Goal: Transaction & Acquisition: Book appointment/travel/reservation

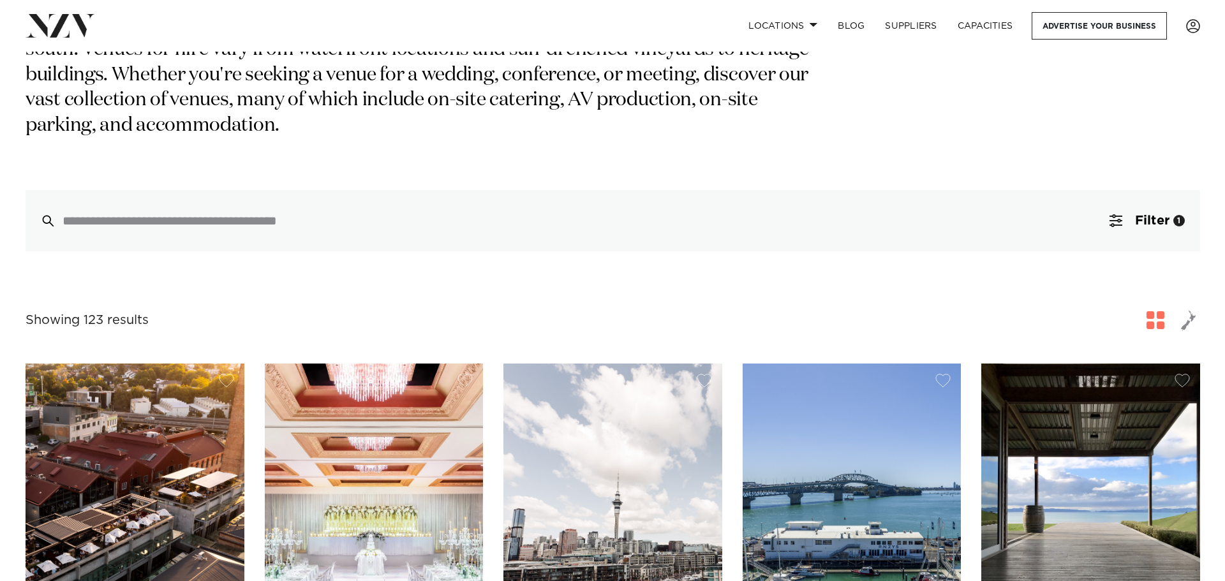
scroll to position [255, 0]
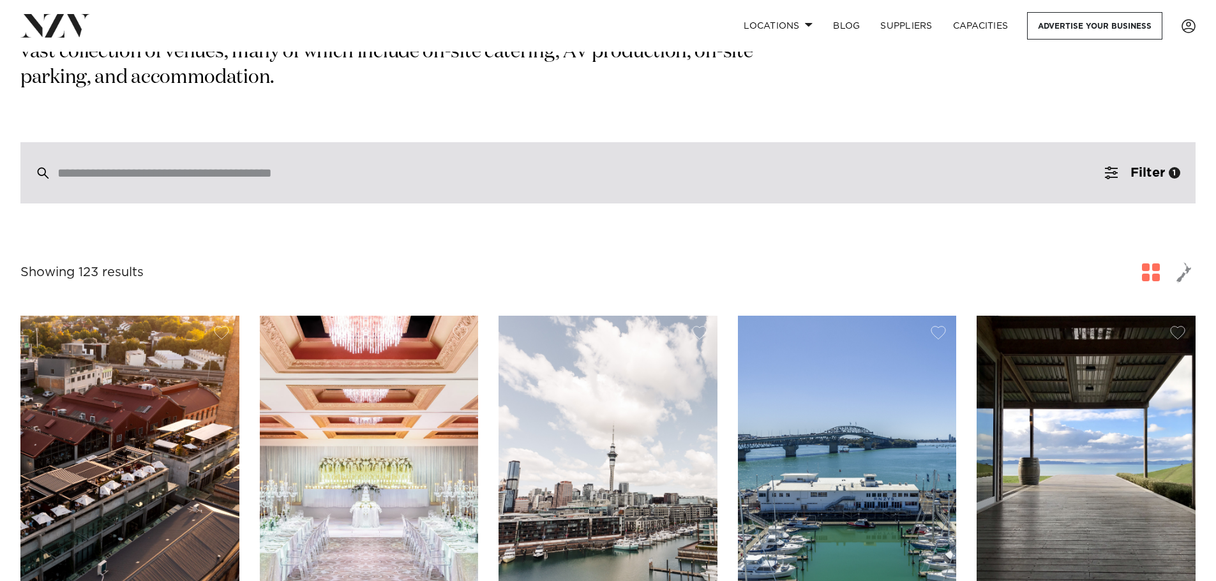
click at [816, 142] on div at bounding box center [607, 172] width 1175 height 61
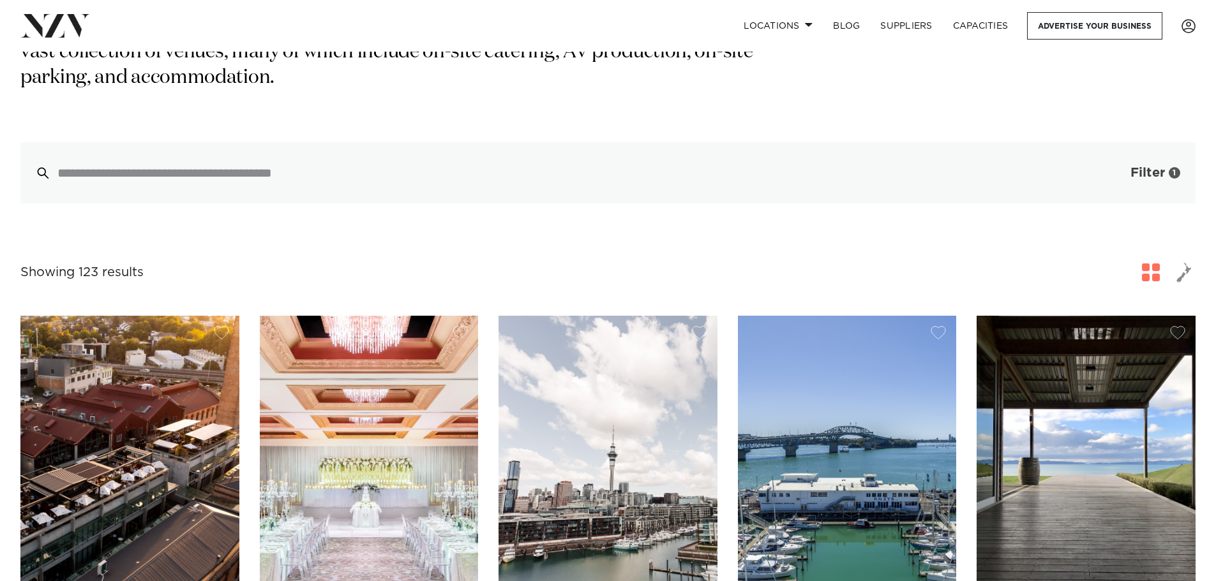
click at [1125, 144] on button "Filter 1" at bounding box center [1142, 172] width 106 height 61
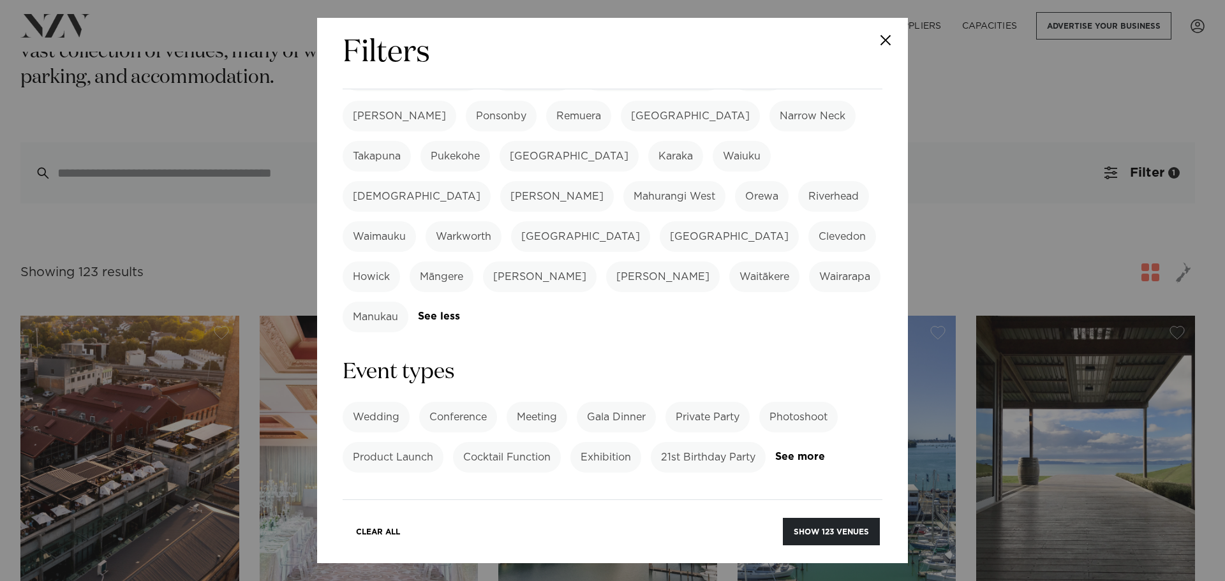
scroll to position [383, 0]
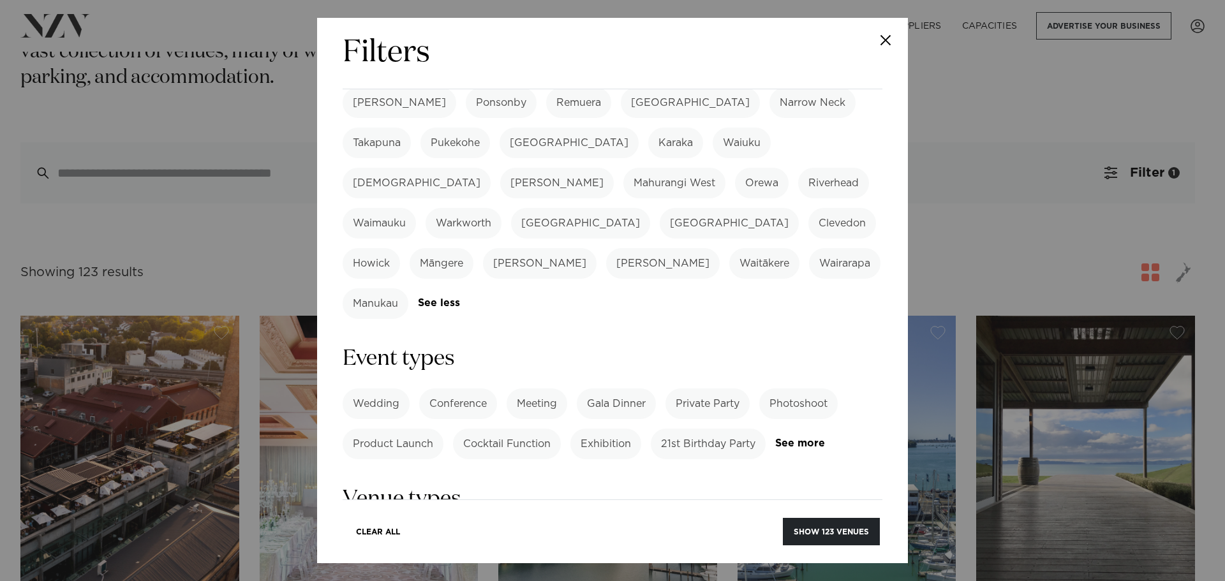
click at [733, 389] on label "Private Party" at bounding box center [708, 404] width 84 height 31
click at [386, 341] on form "Search Type Venue Supplier See more Locations Auckland Wellington Christchurch …" at bounding box center [613, 496] width 540 height 1549
click at [775, 438] on link "See more" at bounding box center [825, 443] width 100 height 11
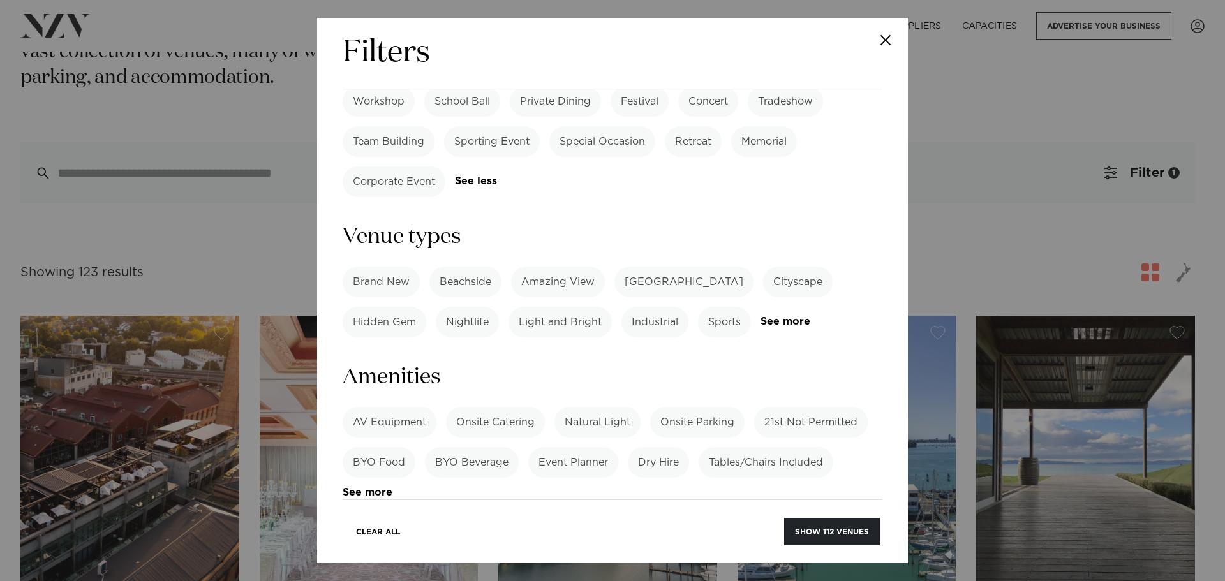
scroll to position [574, 0]
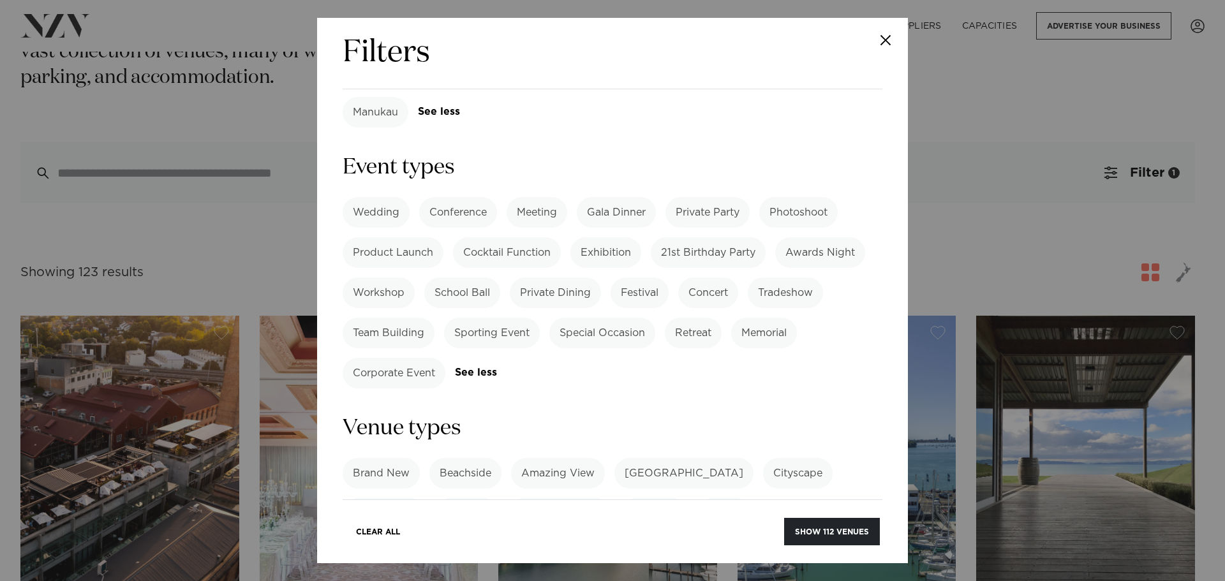
click at [788, 508] on link "See more" at bounding box center [811, 513] width 100 height 11
click at [707, 458] on label "Heritage Building" at bounding box center [684, 473] width 139 height 31
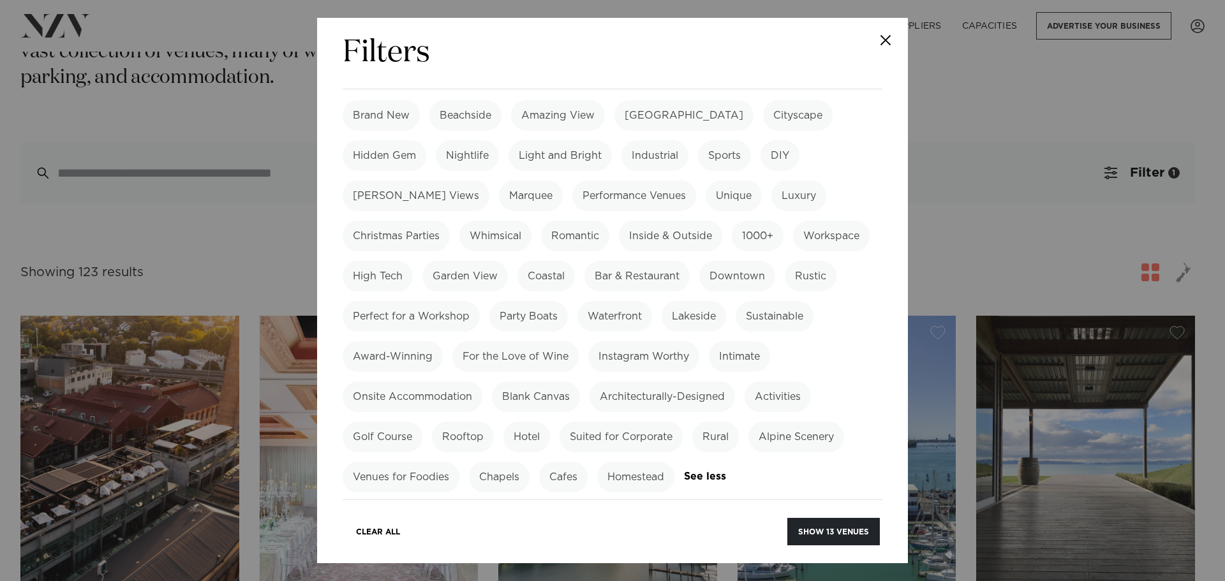
scroll to position [894, 0]
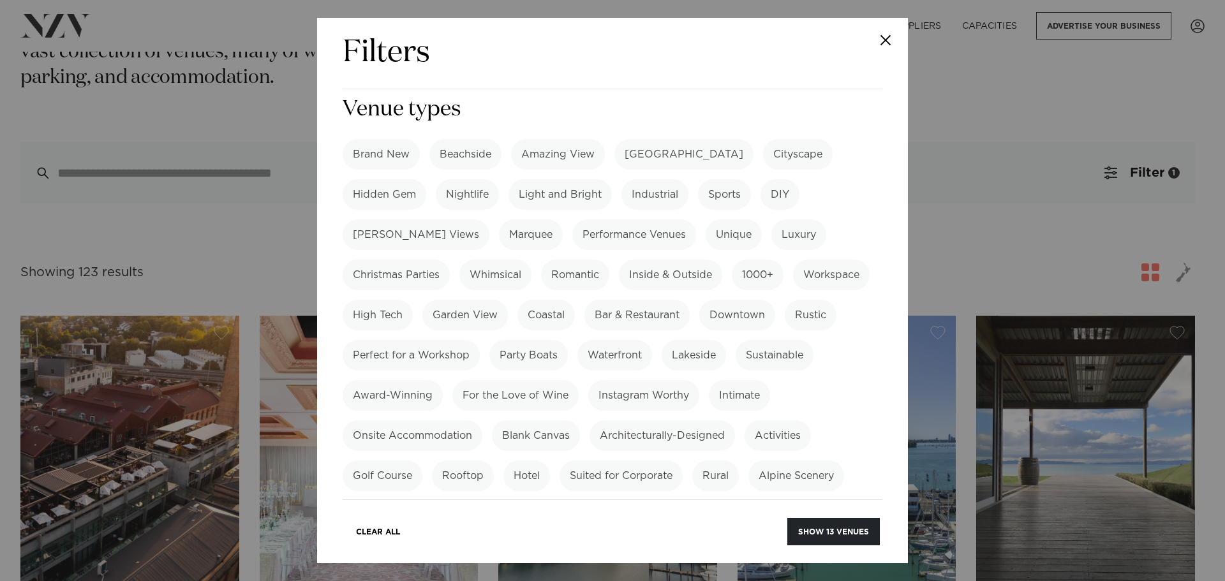
click at [651, 501] on label "Homestead" at bounding box center [635, 516] width 77 height 31
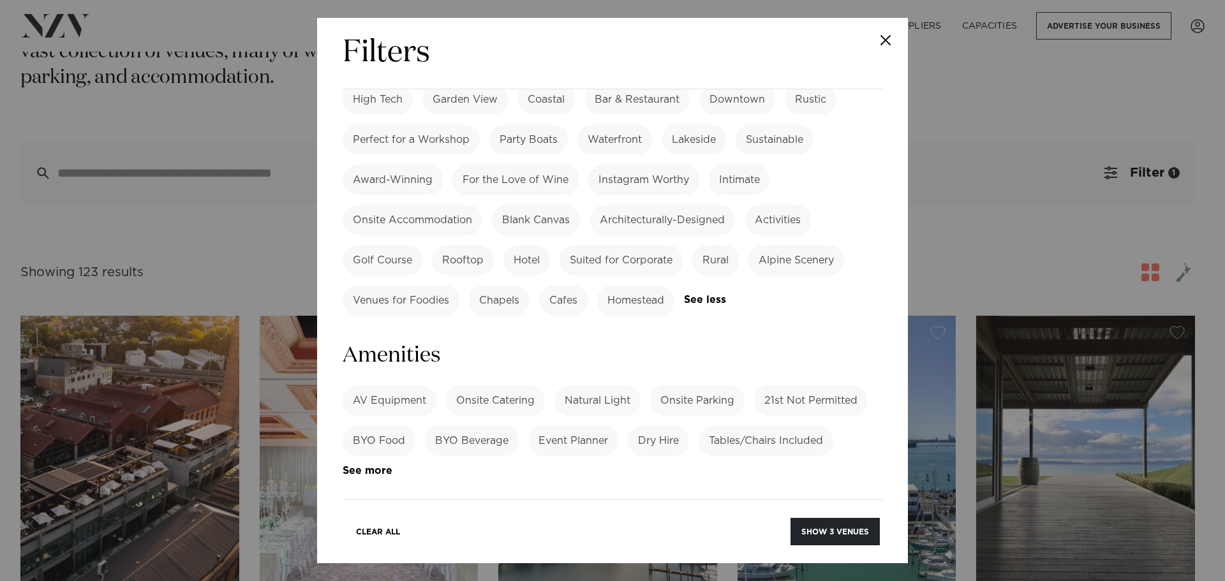
scroll to position [1213, 0]
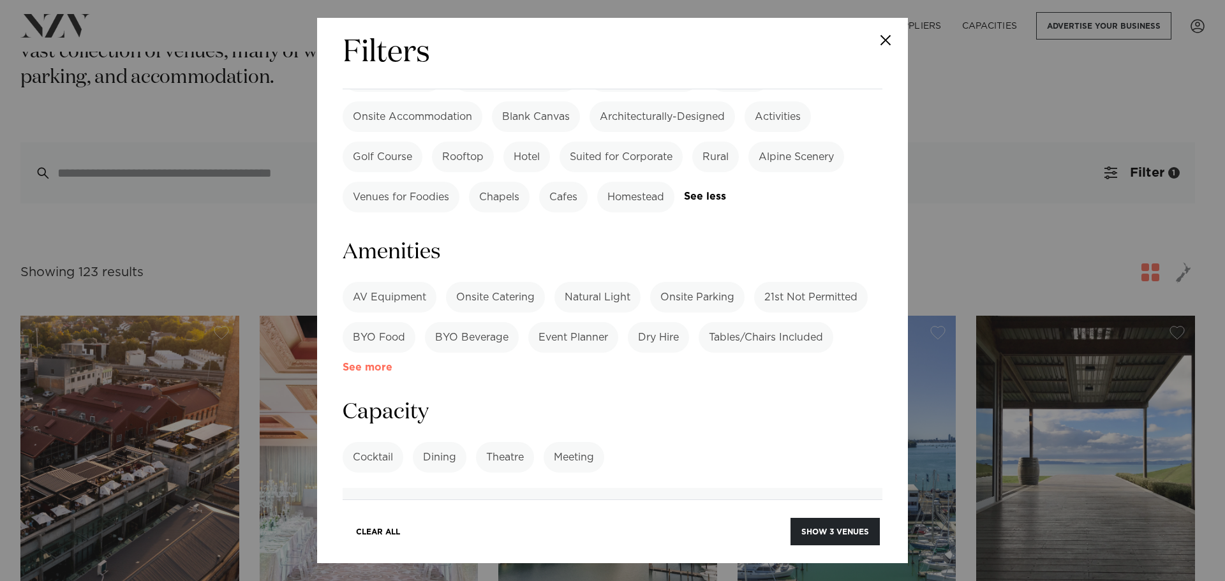
click at [386, 363] on link "See more" at bounding box center [393, 368] width 100 height 11
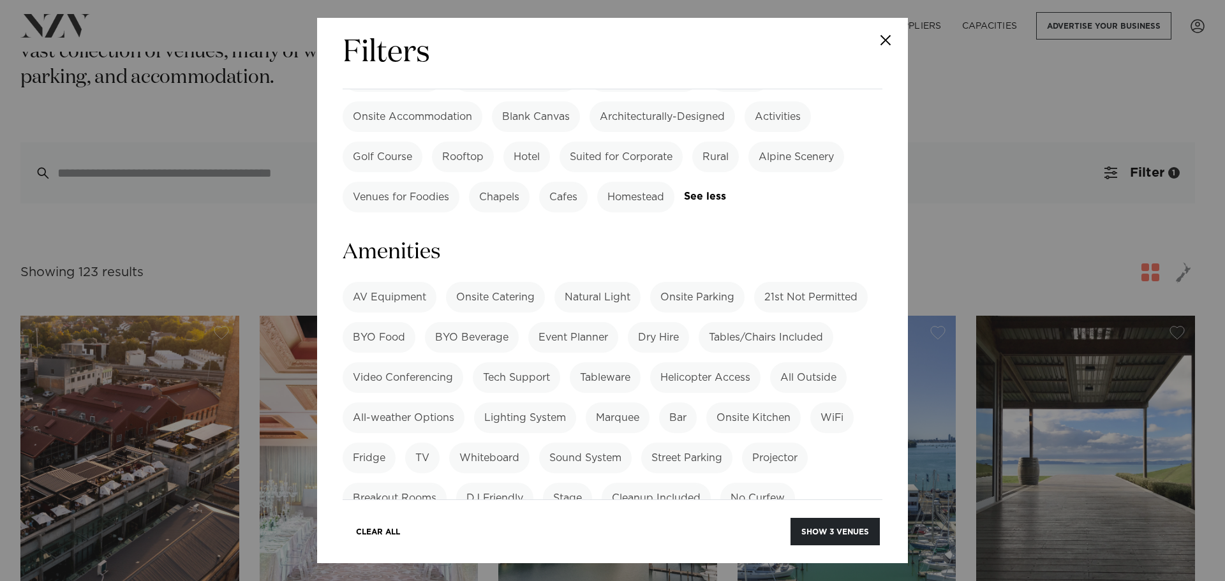
click at [402, 322] on label "BYO Food" at bounding box center [379, 337] width 73 height 31
click at [461, 322] on label "BYO Beverage" at bounding box center [472, 337] width 94 height 31
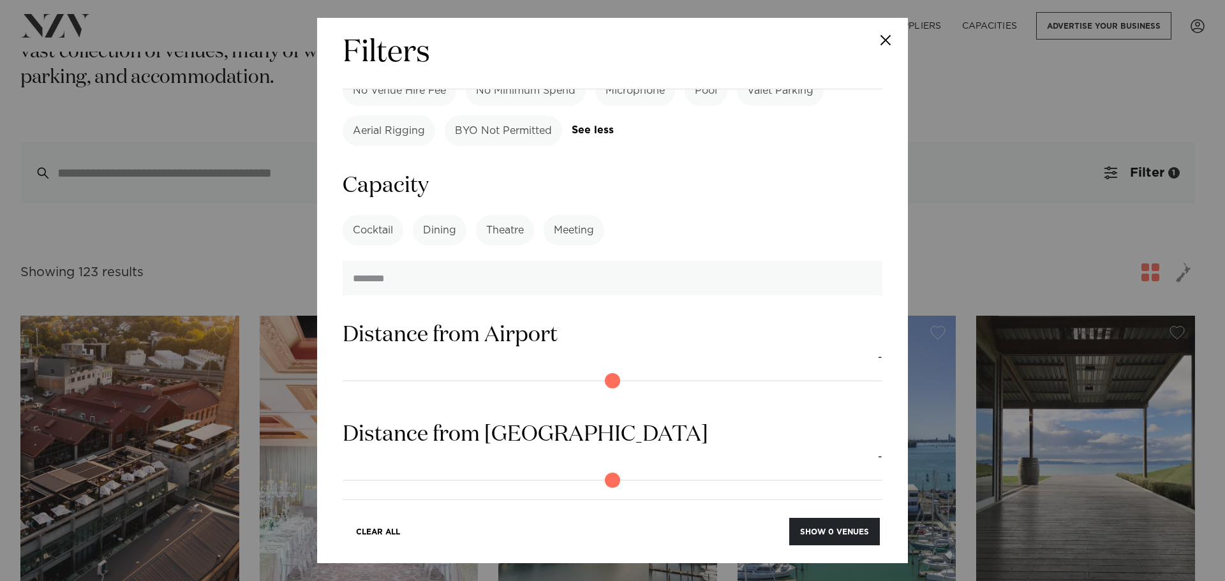
scroll to position [1723, 0]
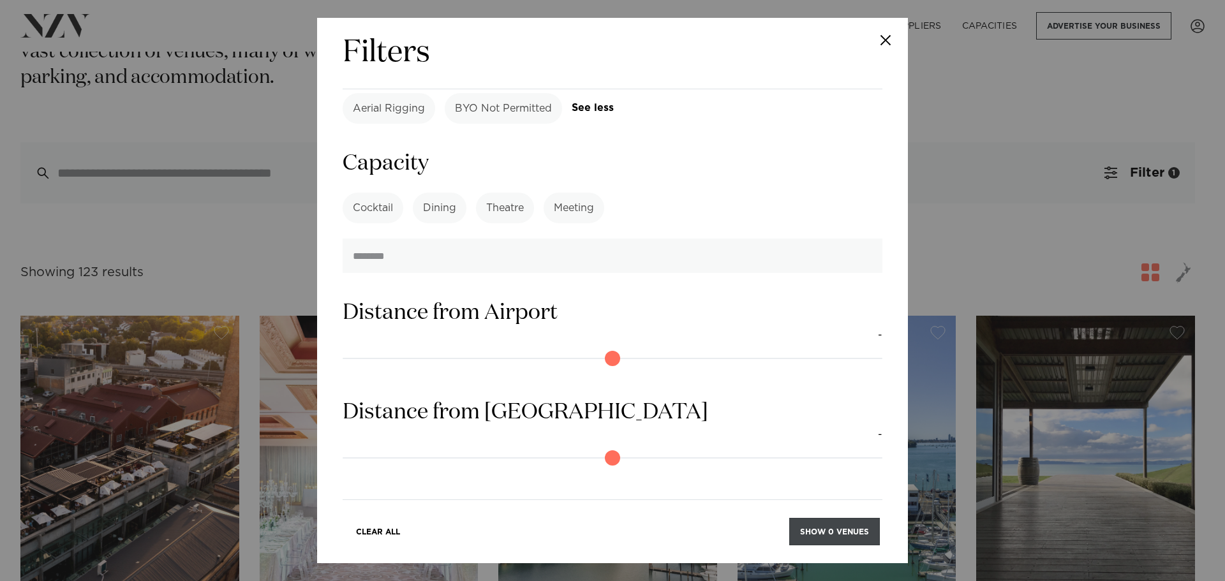
click at [811, 533] on button "Show 0 venues" at bounding box center [834, 531] width 91 height 27
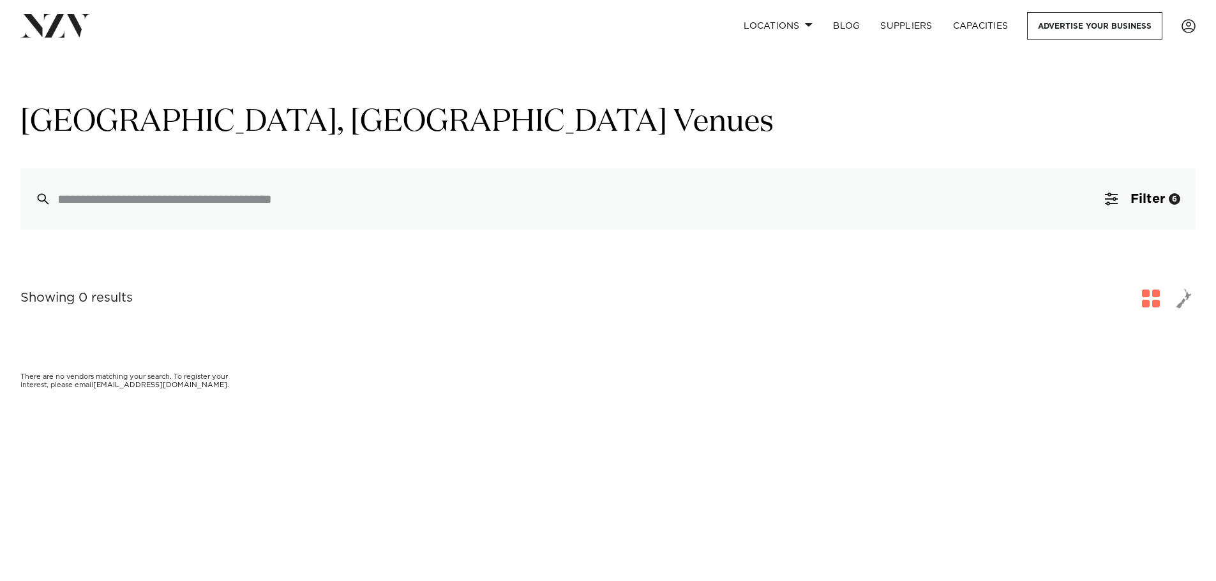
click at [408, 197] on input "search" at bounding box center [580, 199] width 1047 height 14
click at [1123, 195] on button "Filter 6" at bounding box center [1142, 198] width 106 height 61
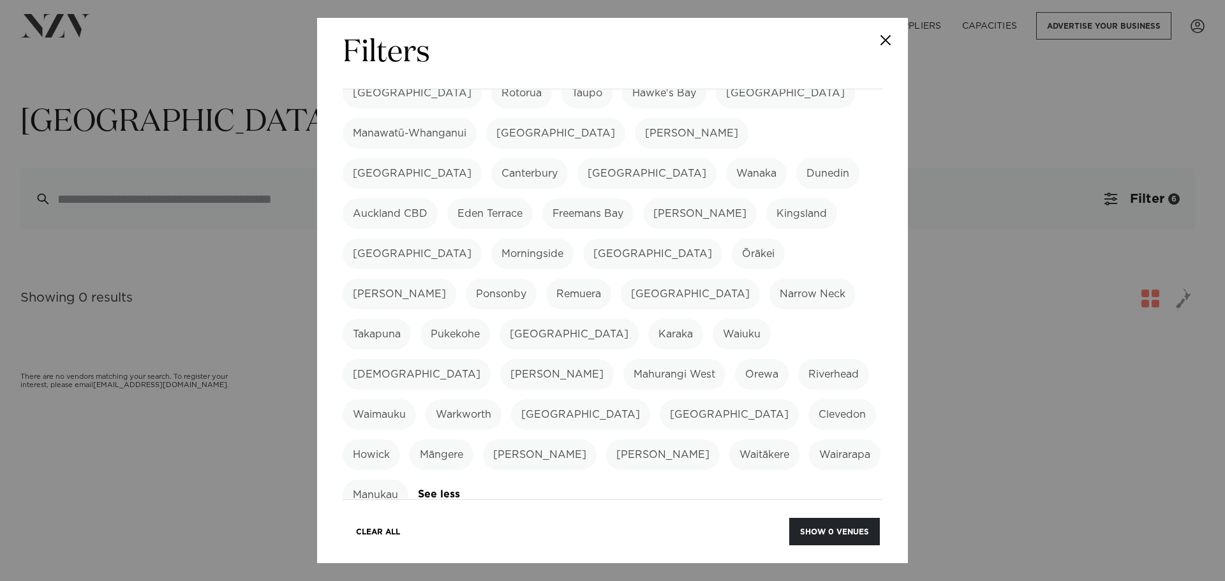
scroll to position [383, 0]
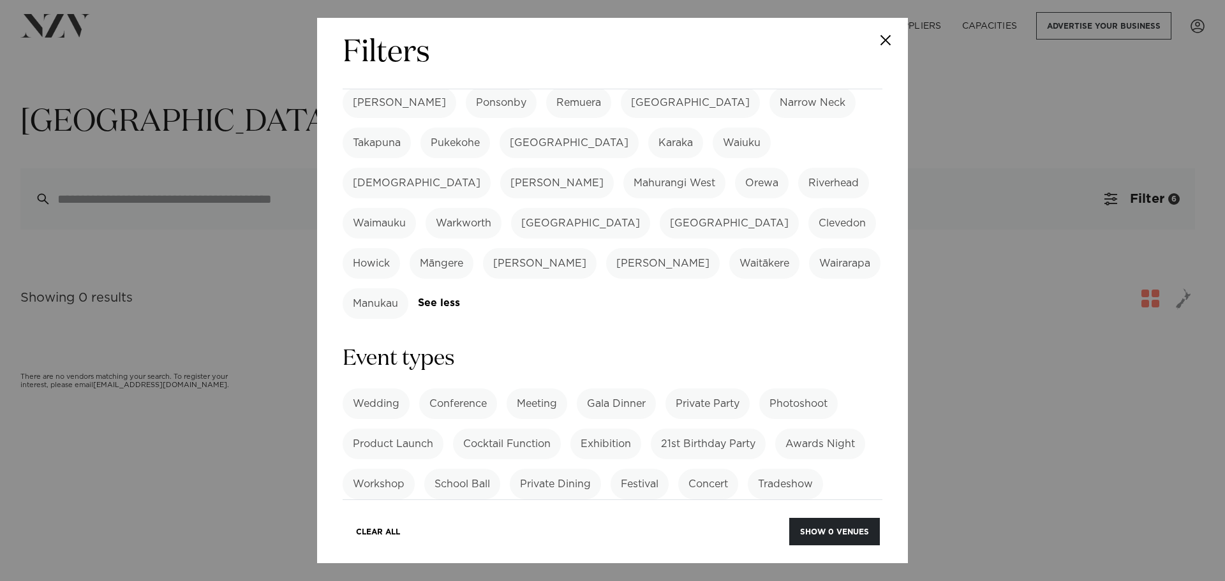
click at [680, 389] on label "Private Party" at bounding box center [708, 404] width 84 height 31
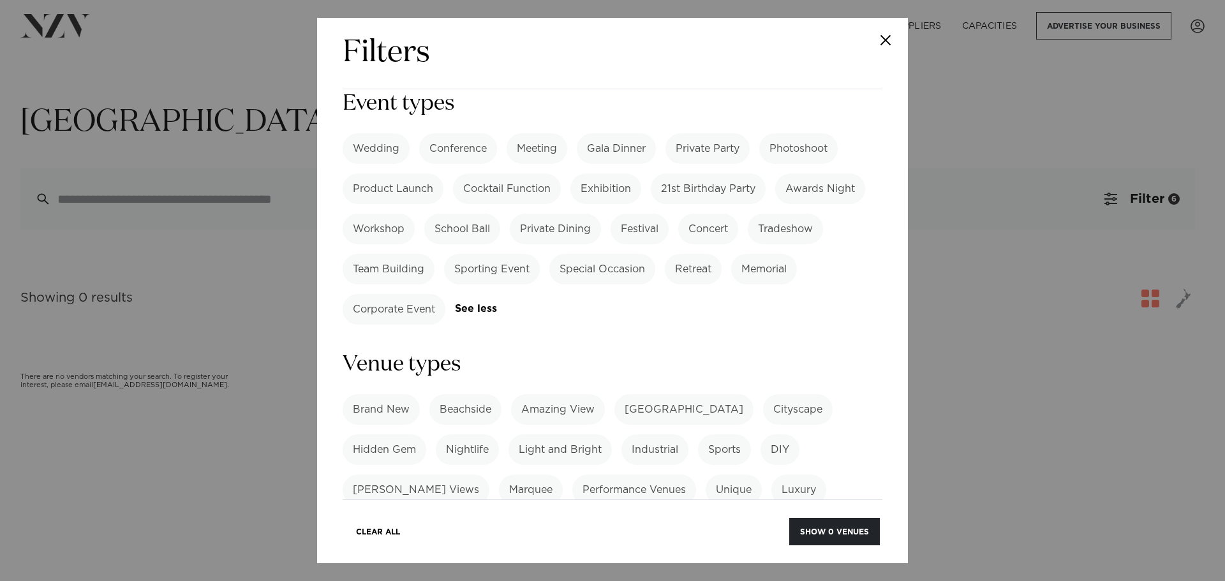
click at [655, 394] on label "[GEOGRAPHIC_DATA]" at bounding box center [684, 409] width 139 height 31
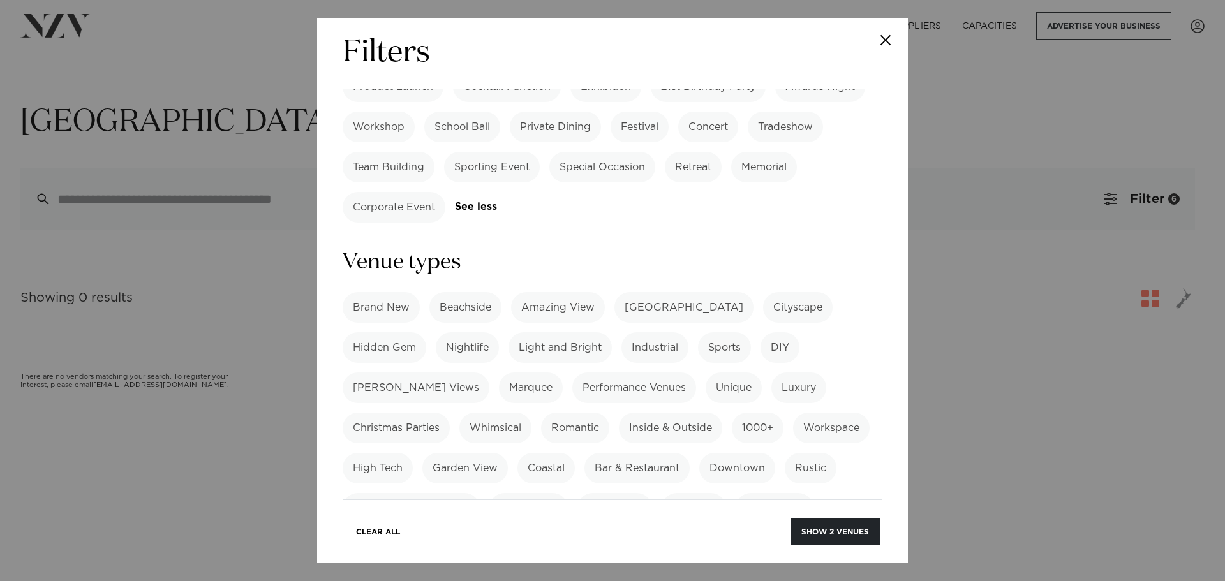
scroll to position [830, 0]
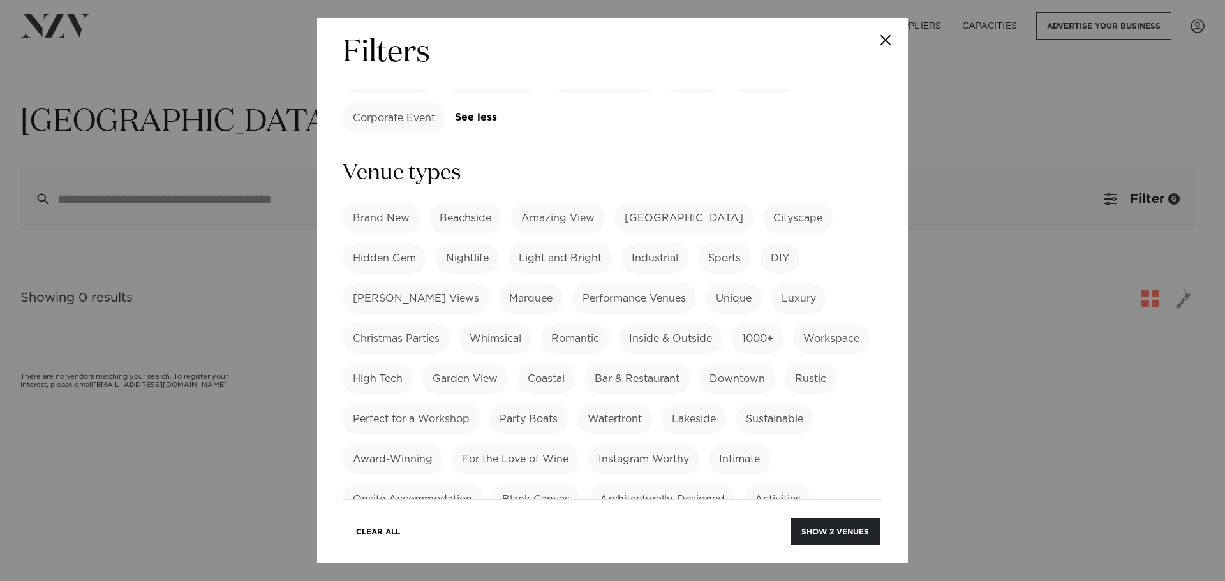
click at [627, 565] on label "Homestead" at bounding box center [635, 580] width 77 height 31
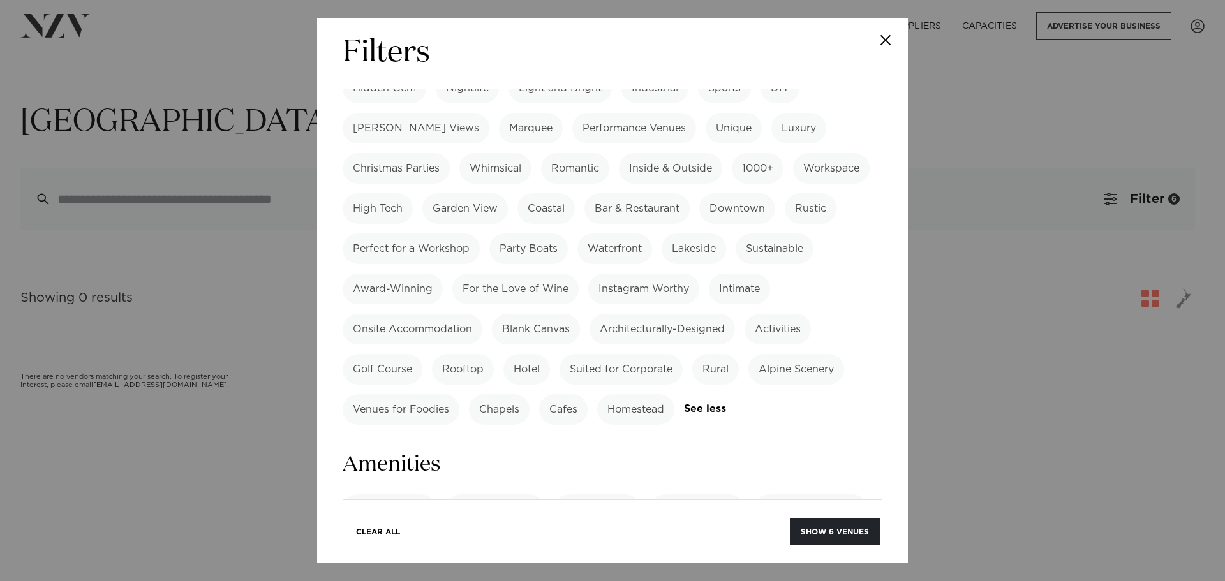
scroll to position [1085, 0]
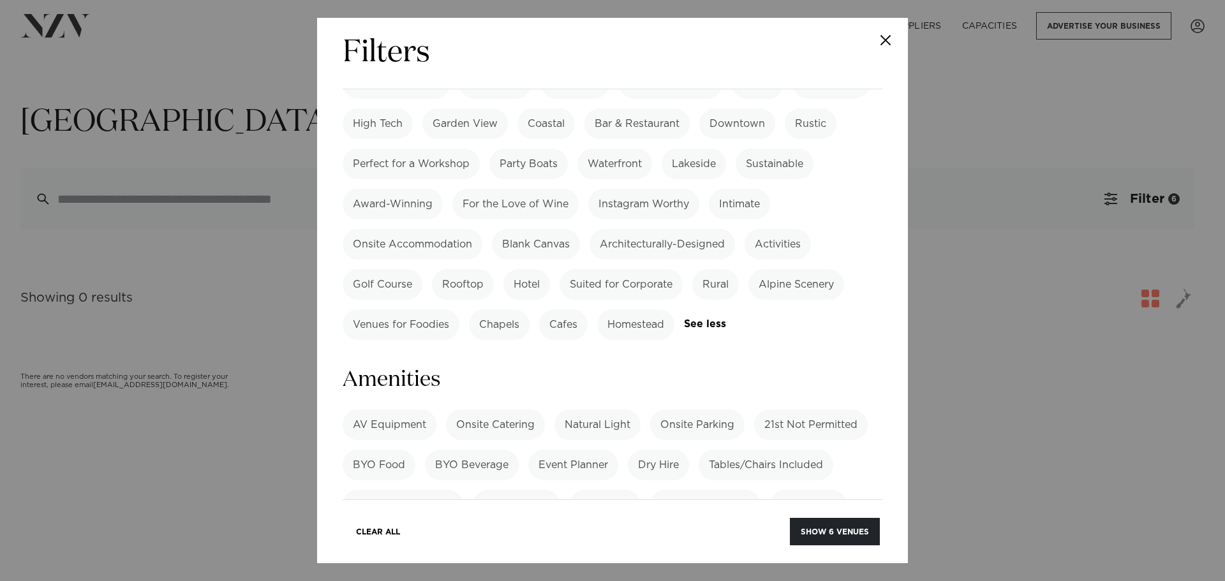
drag, startPoint x: 825, startPoint y: 525, endPoint x: 814, endPoint y: 509, distance: 18.4
click at [826, 525] on button "Show 6 venues" at bounding box center [835, 531] width 90 height 27
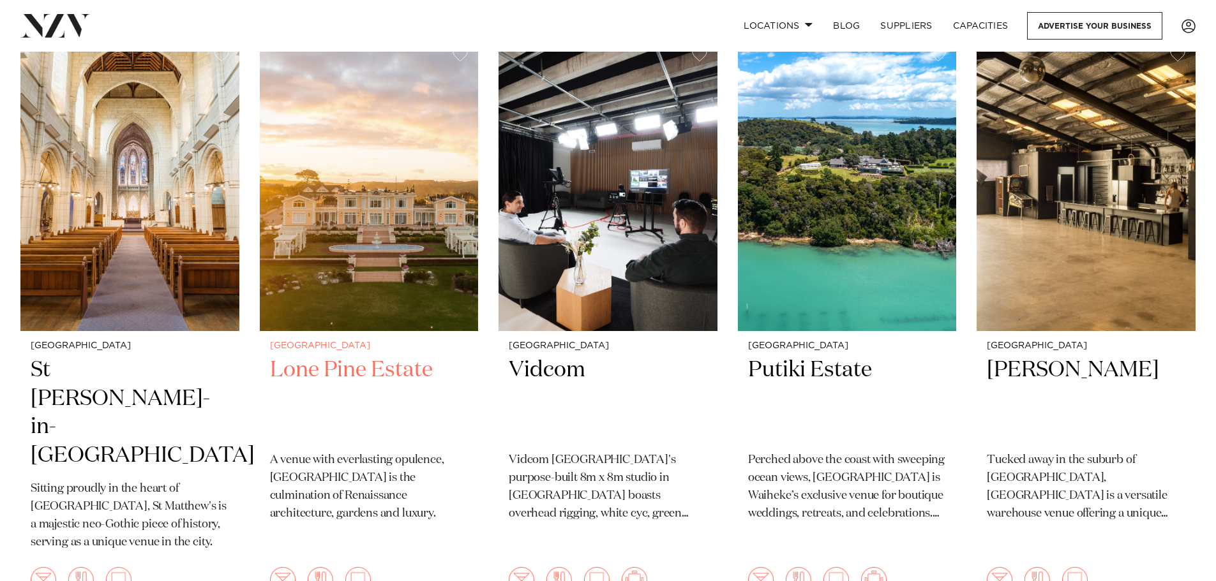
scroll to position [319, 0]
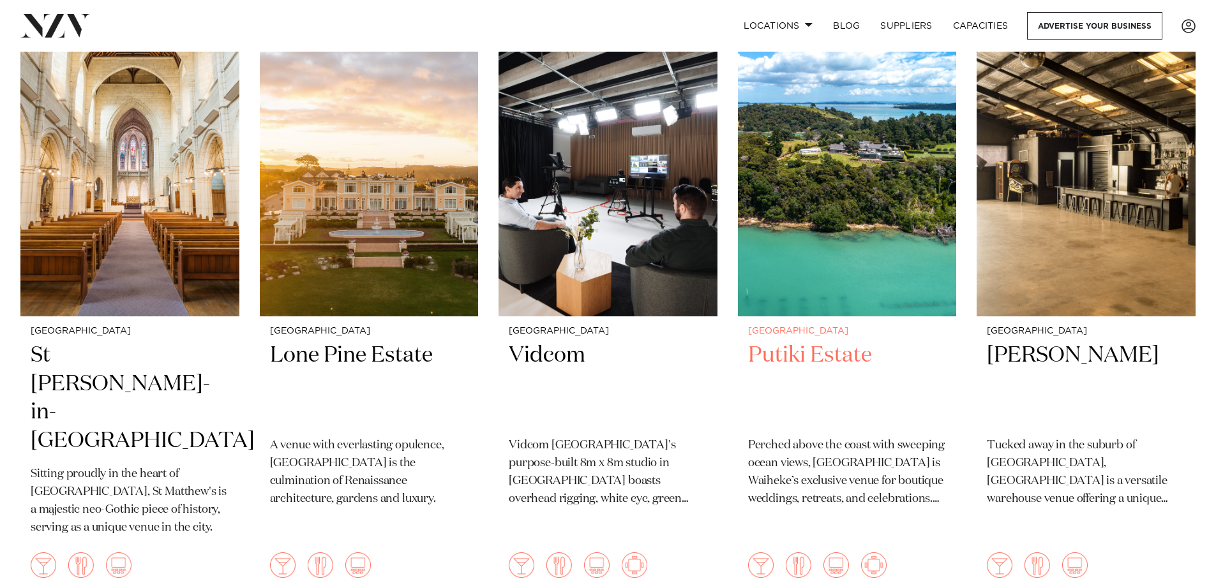
click at [875, 310] on img at bounding box center [847, 170] width 219 height 294
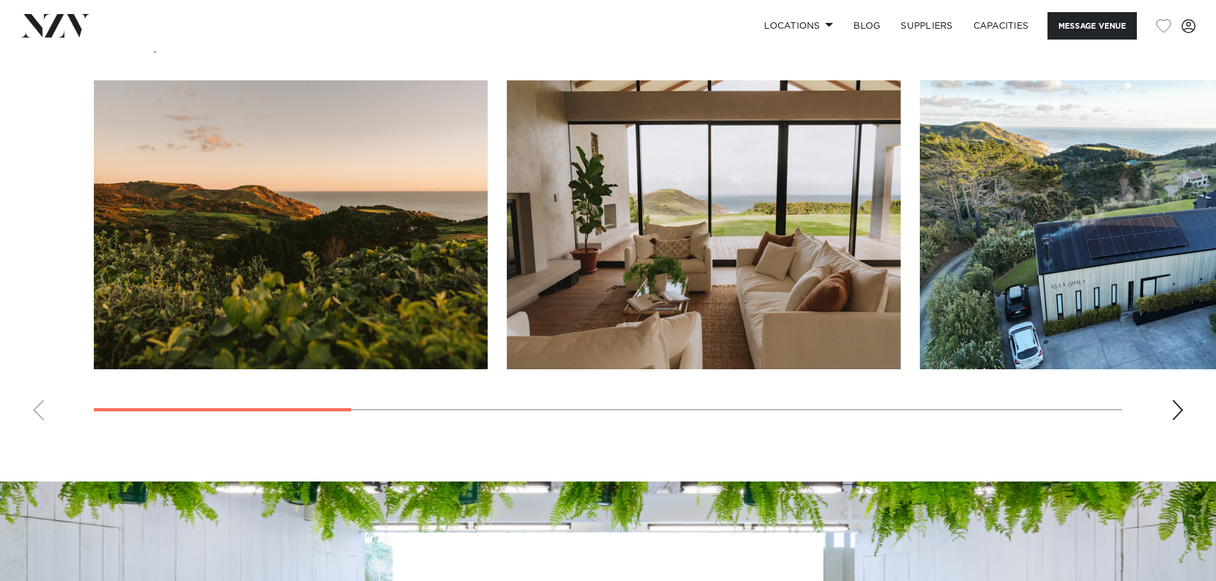
scroll to position [1149, 0]
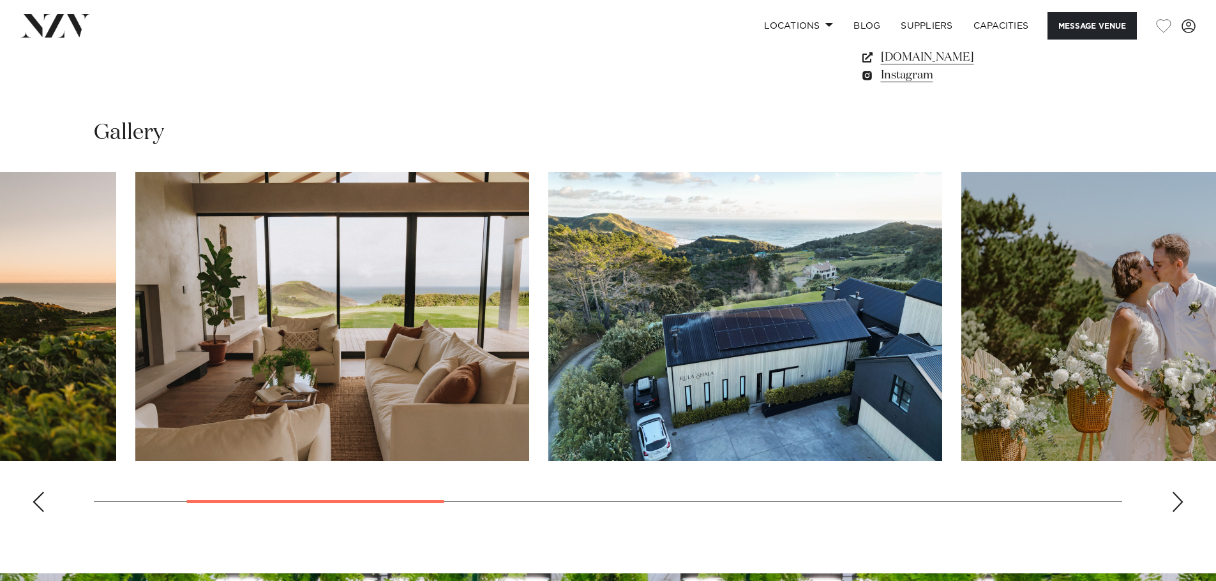
click at [389, 281] on img "2 / 10" at bounding box center [332, 316] width 394 height 289
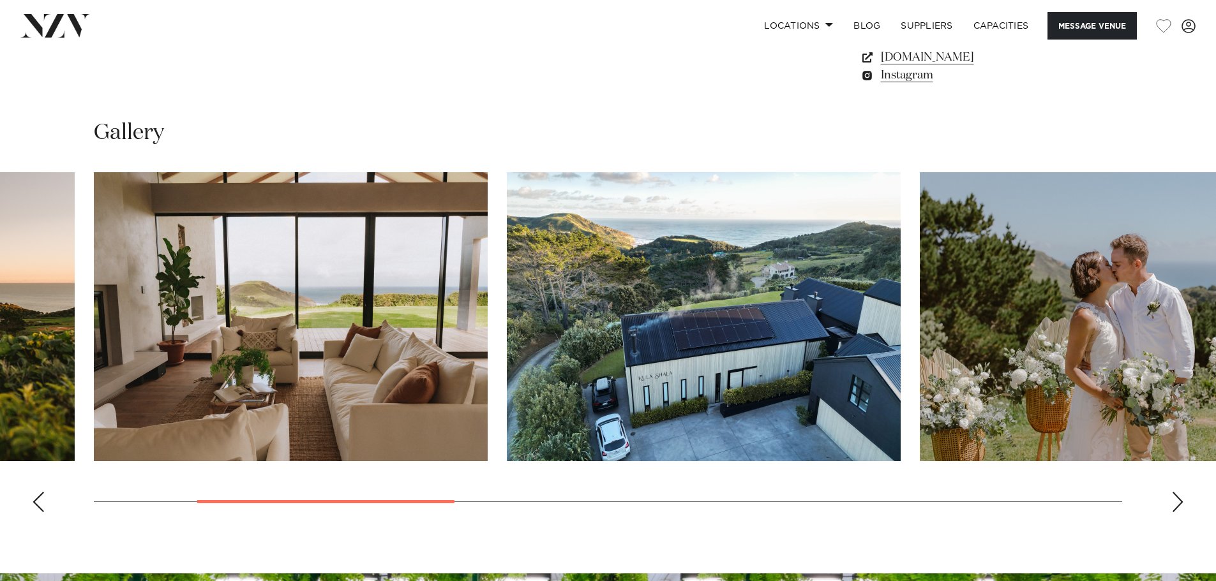
click at [920, 309] on img "4 / 10" at bounding box center [1117, 316] width 394 height 289
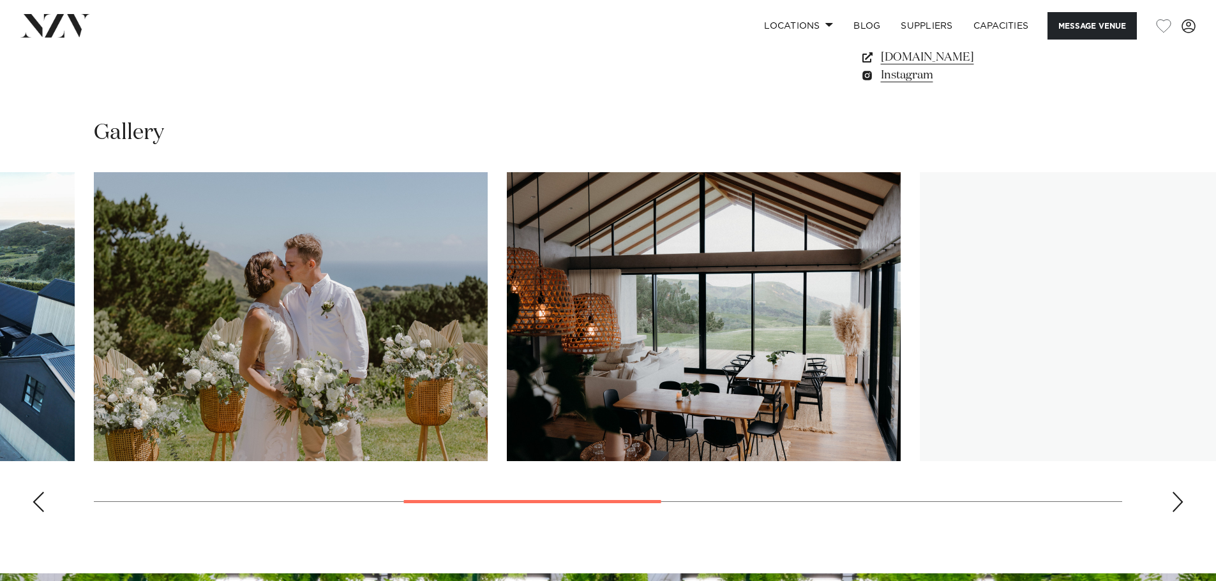
click at [507, 264] on img "5 / 10" at bounding box center [704, 316] width 394 height 289
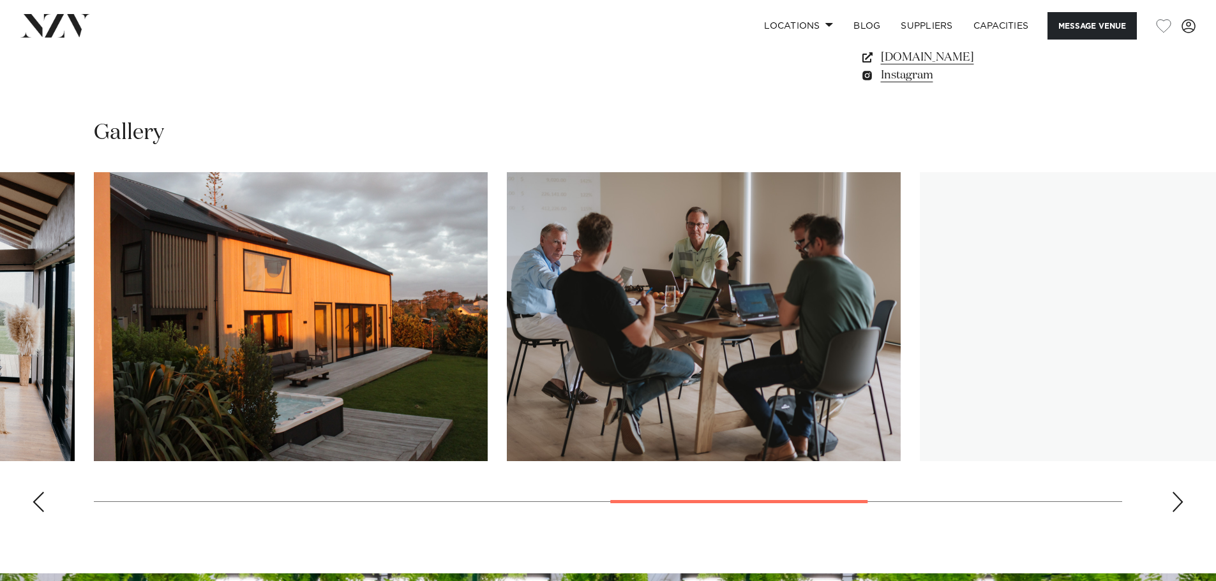
click at [507, 204] on img "7 / 10" at bounding box center [704, 316] width 394 height 289
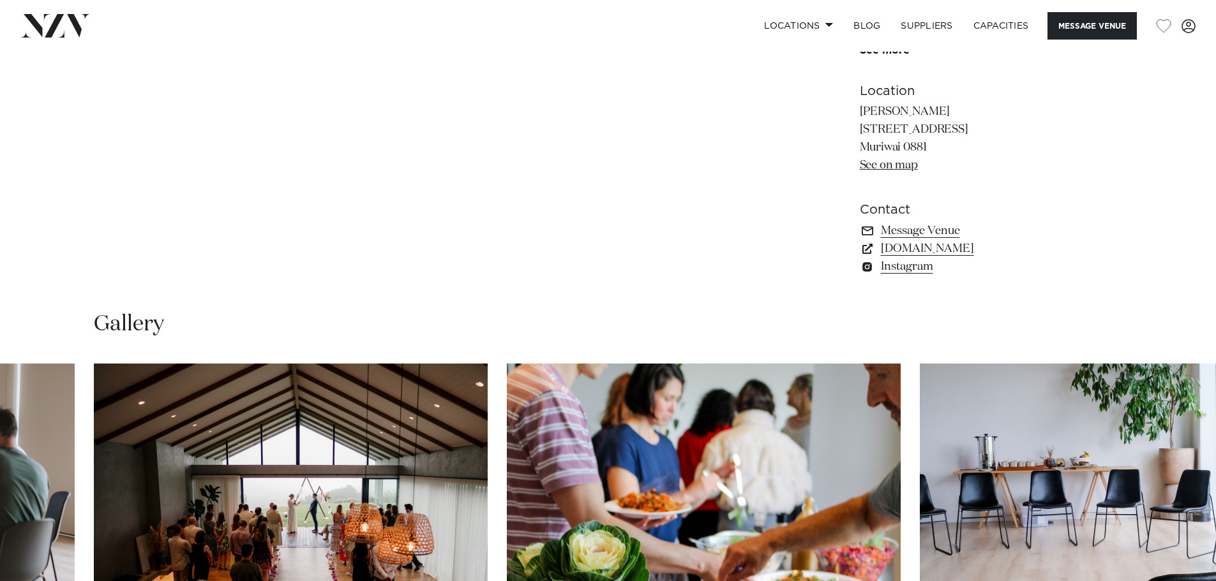
scroll to position [702, 0]
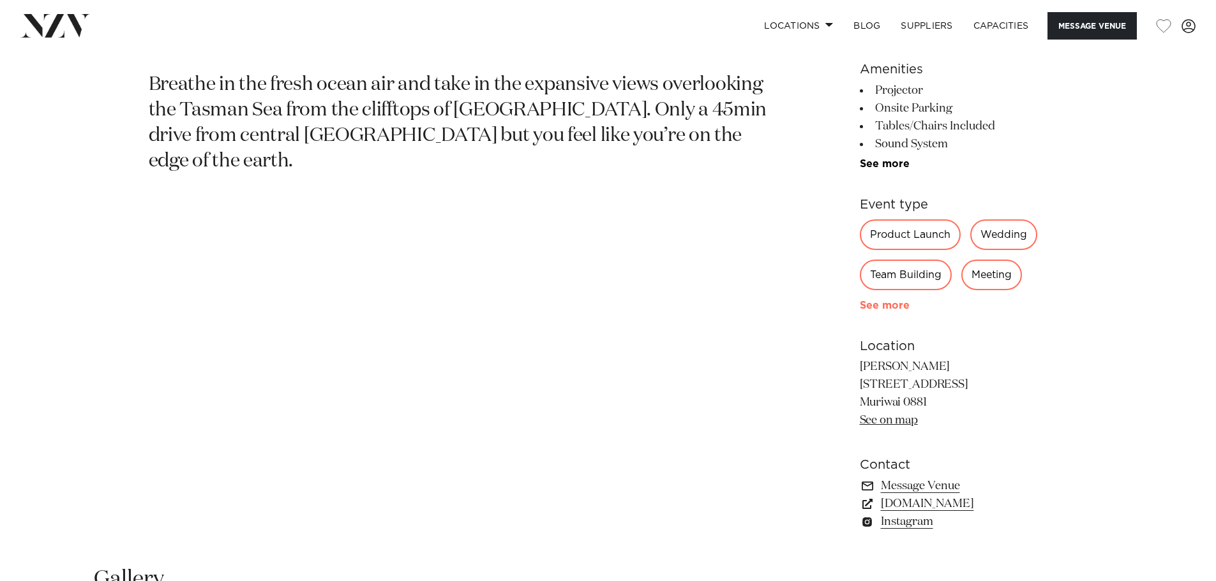
click at [872, 306] on link "See more" at bounding box center [910, 306] width 100 height 10
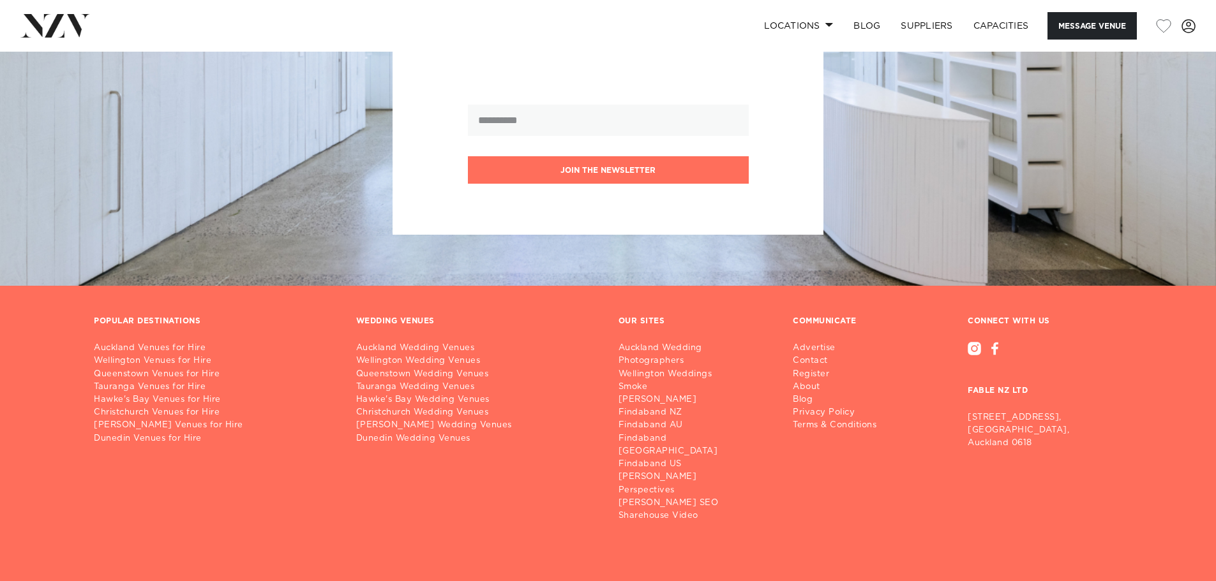
scroll to position [1977, 0]
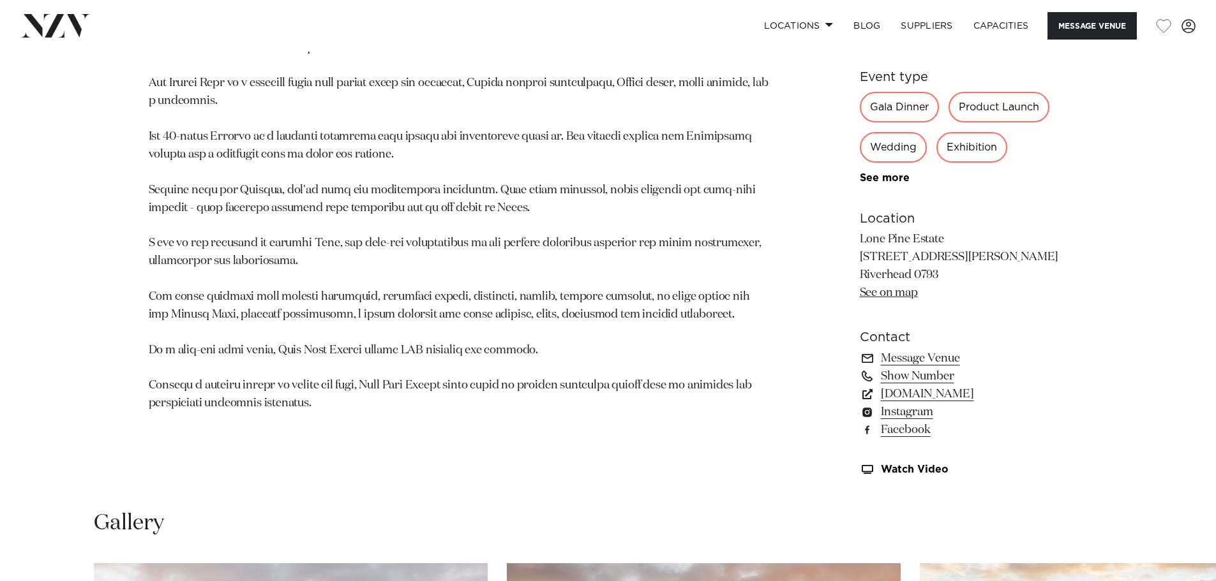
scroll to position [957, 0]
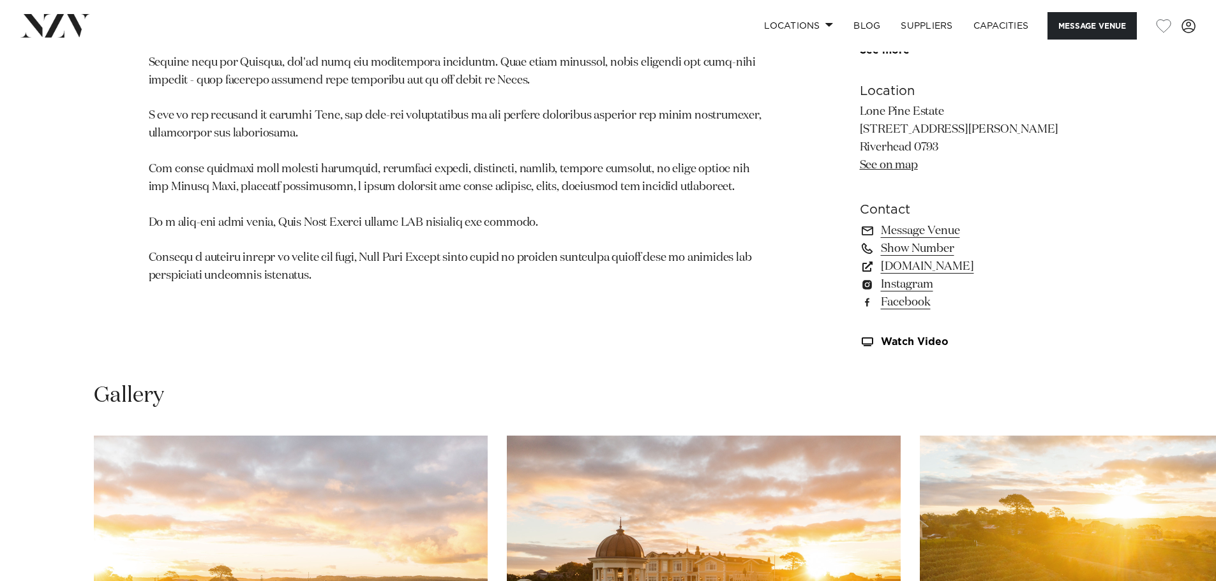
click at [401, 189] on p at bounding box center [459, 90] width 620 height 392
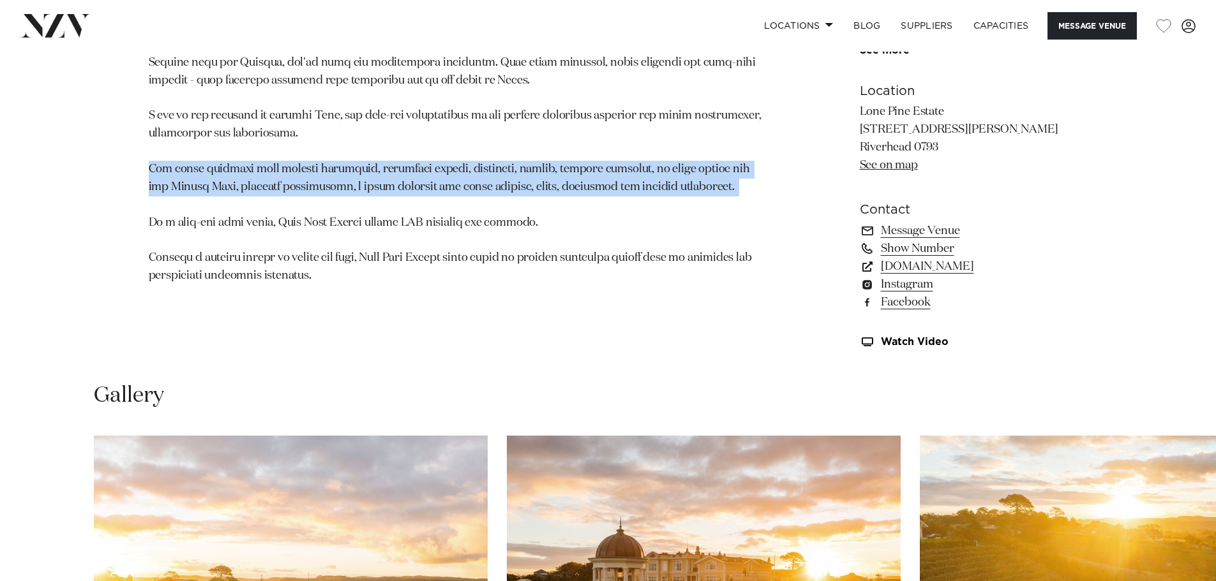
click at [401, 189] on p at bounding box center [459, 90] width 620 height 392
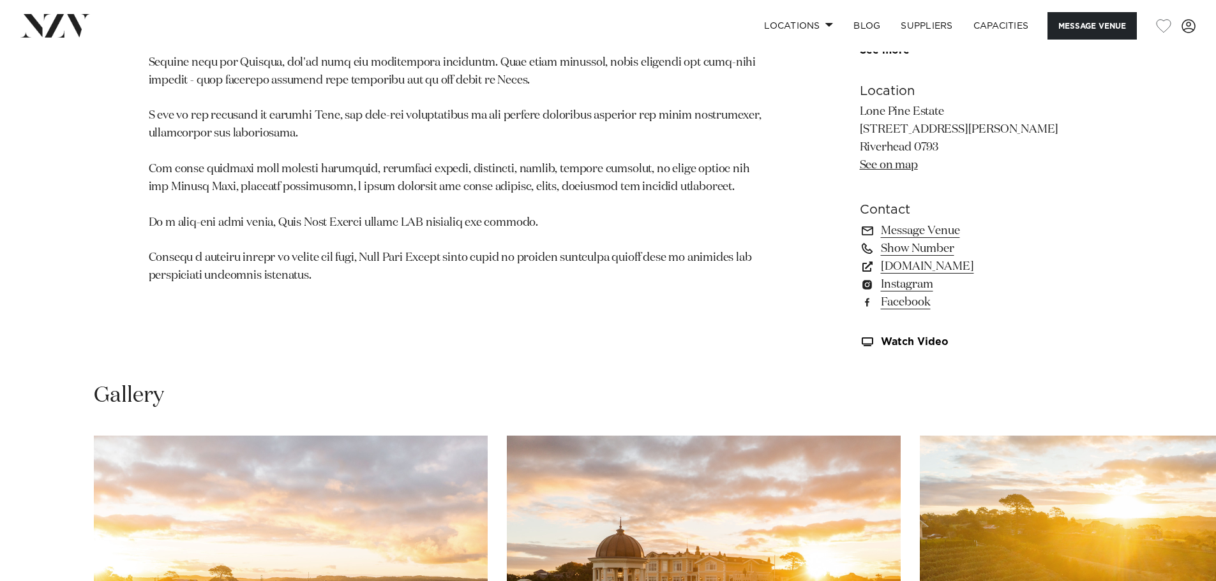
click at [544, 232] on p at bounding box center [459, 90] width 620 height 392
click at [418, 253] on p at bounding box center [459, 90] width 620 height 392
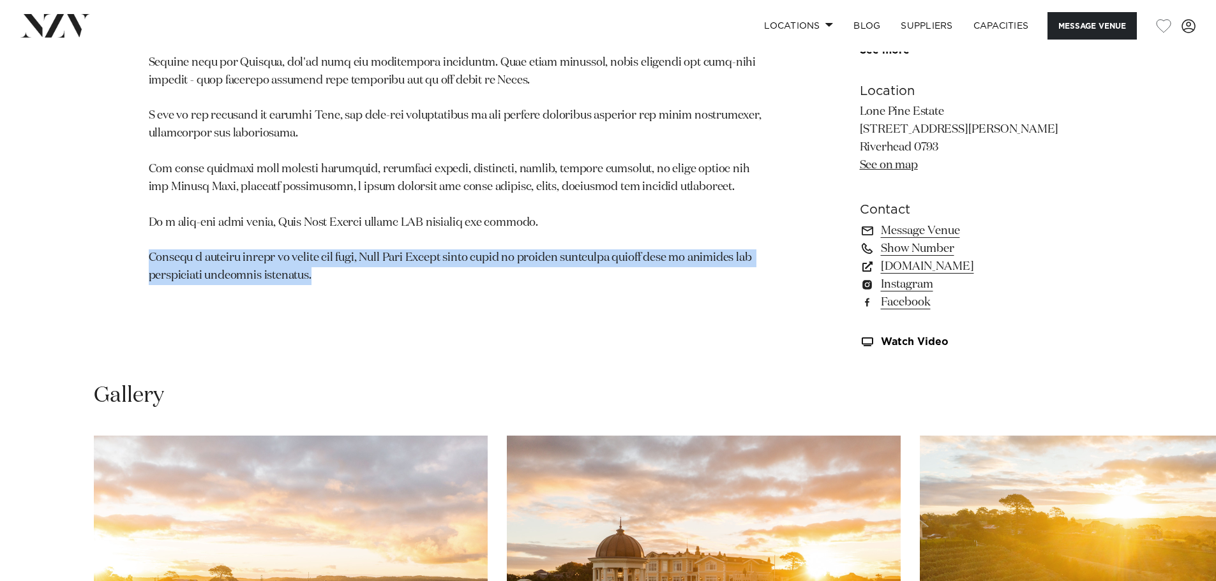
click at [418, 253] on p at bounding box center [459, 90] width 620 height 392
click at [511, 279] on p at bounding box center [459, 90] width 620 height 392
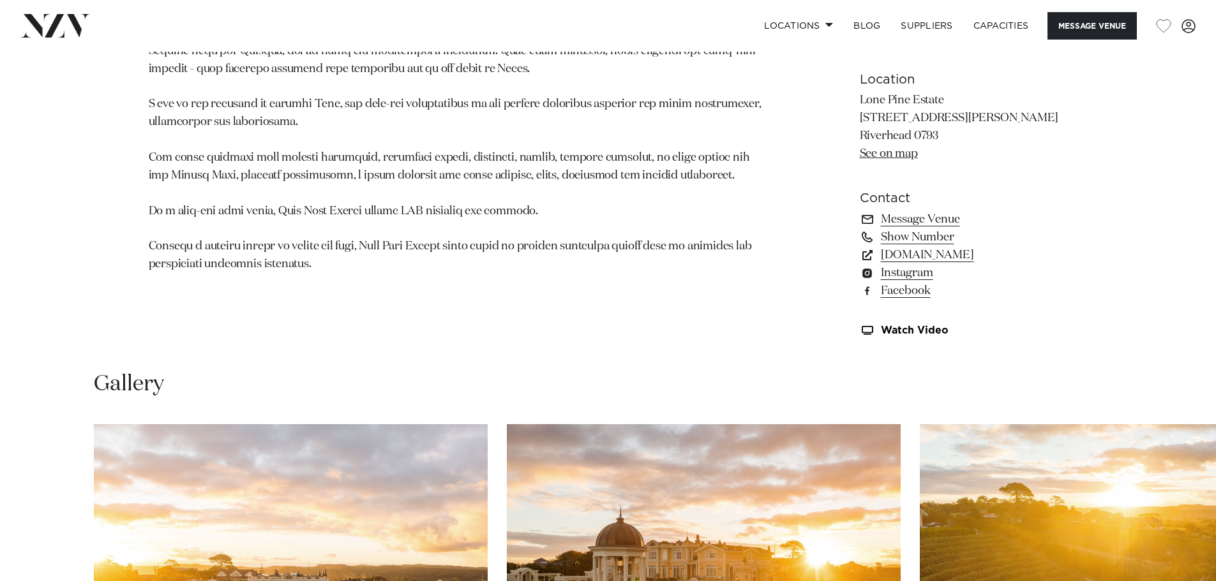
scroll to position [841, 0]
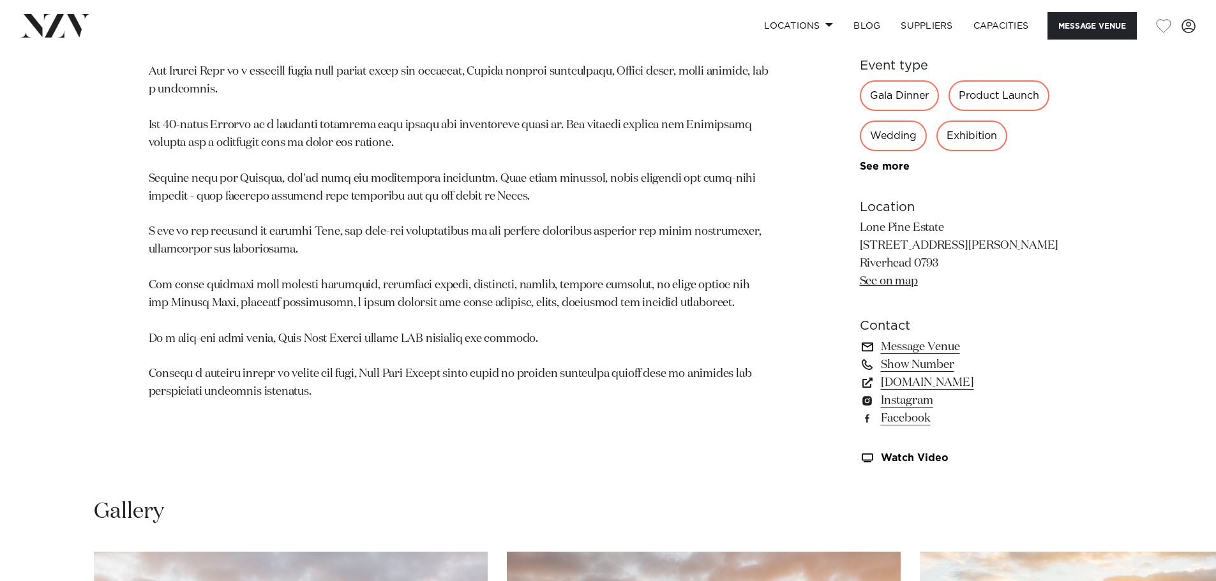
click at [914, 346] on link "Message Venue" at bounding box center [964, 347] width 208 height 18
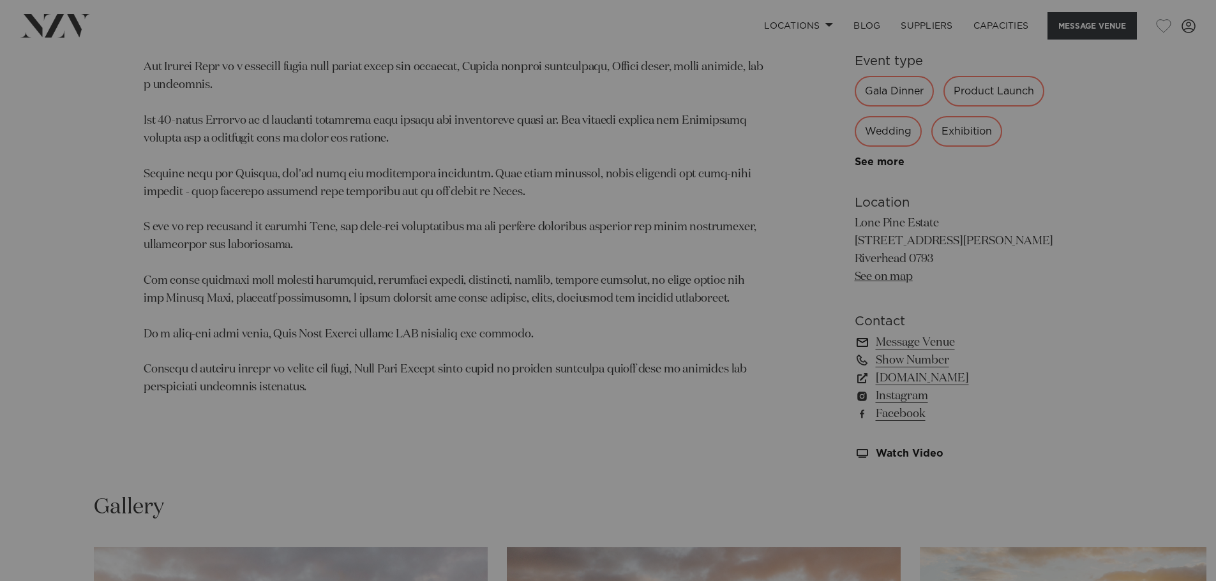
scroll to position [846, 0]
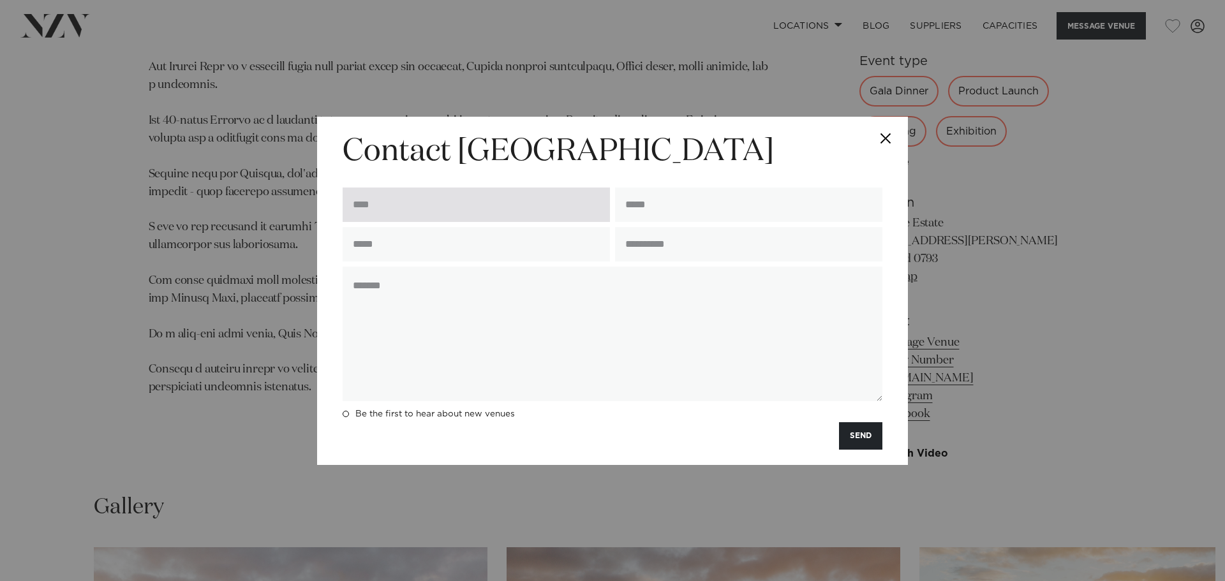
click at [440, 210] on input "text" at bounding box center [476, 205] width 267 height 34
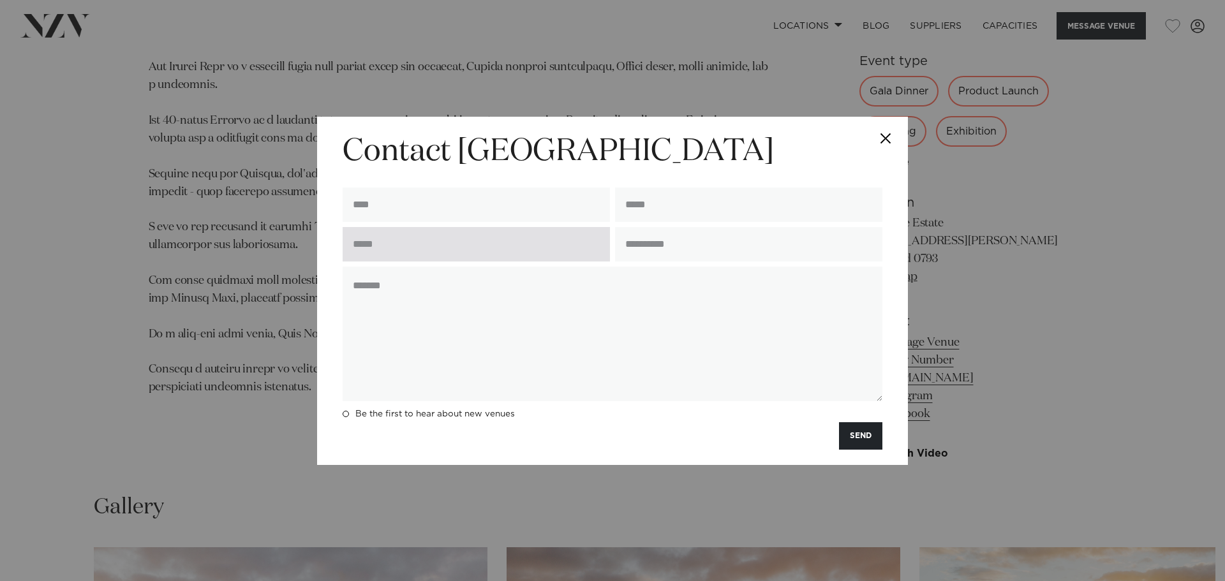
type input "**********"
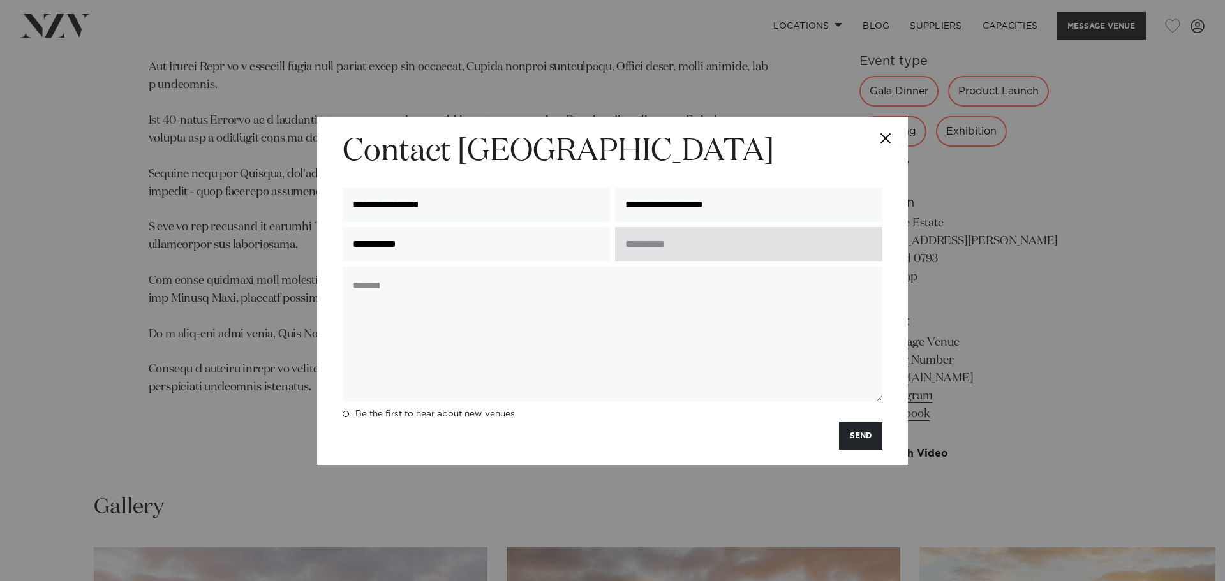
click at [652, 237] on input "text" at bounding box center [748, 244] width 267 height 34
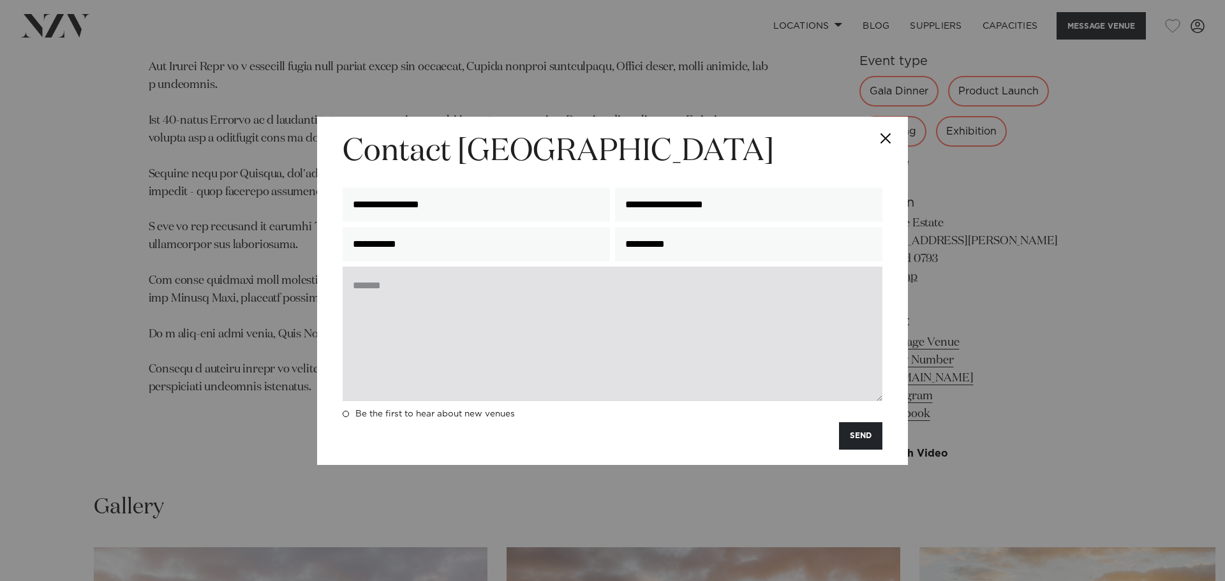
type input "**********"
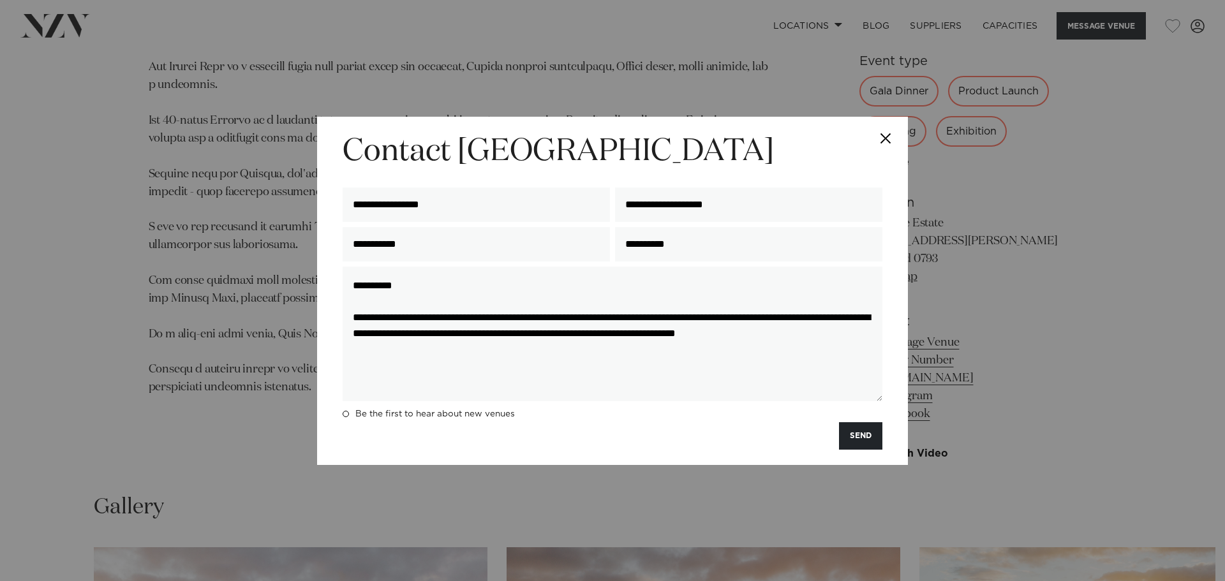
drag, startPoint x: 608, startPoint y: 350, endPoint x: 288, endPoint y: 271, distance: 328.8
click at [288, 271] on div "**********" at bounding box center [612, 290] width 1225 height 581
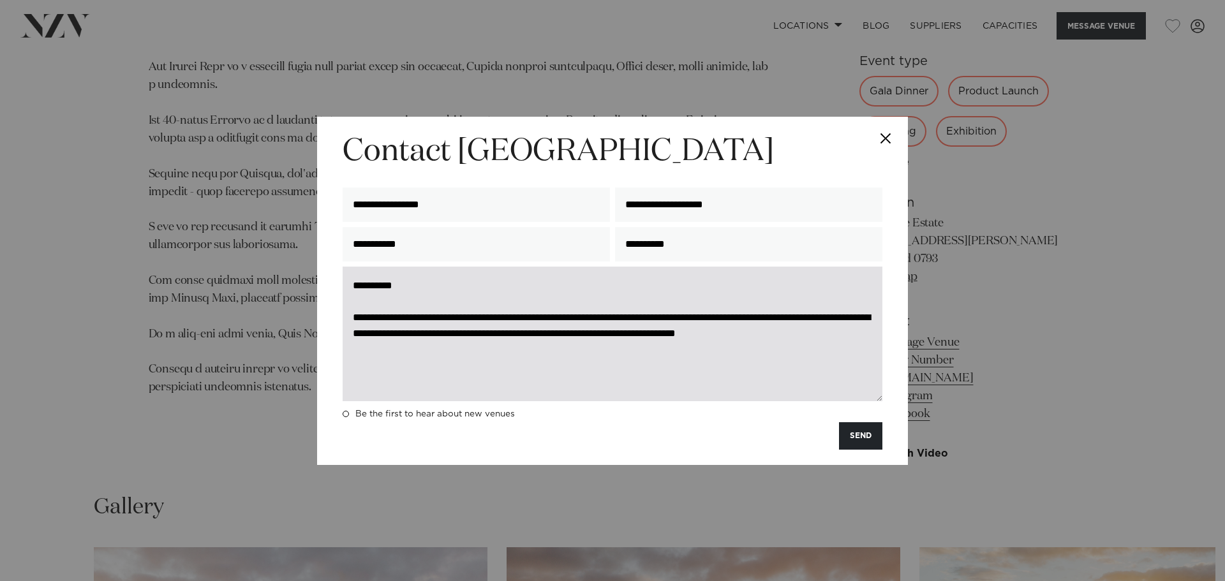
click at [594, 345] on textarea "**********" at bounding box center [613, 334] width 540 height 135
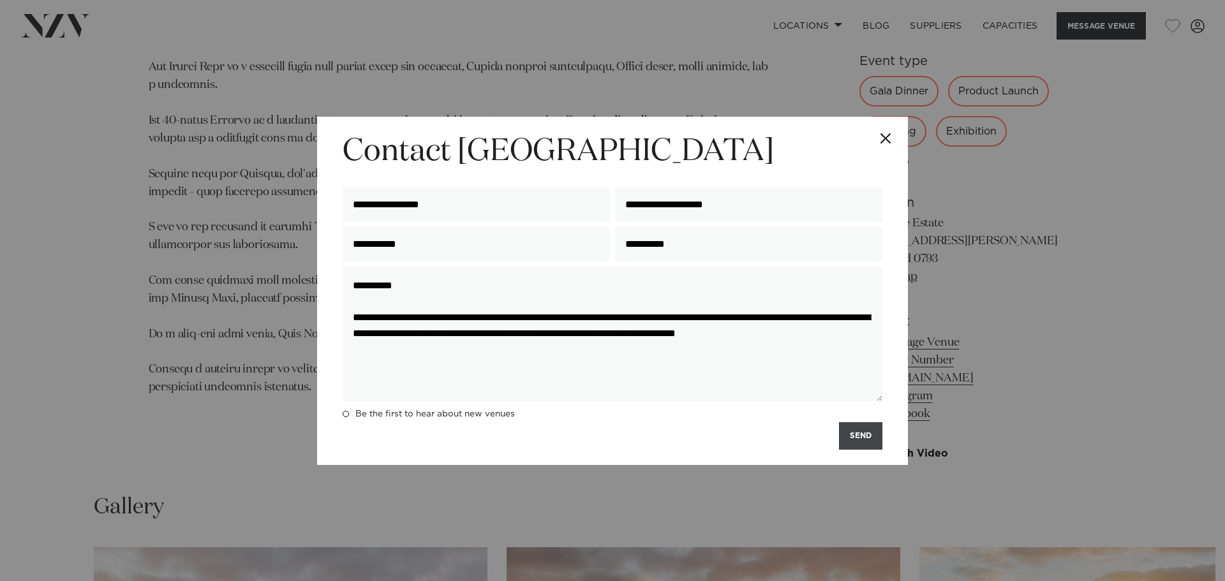
type textarea "**********"
click at [862, 440] on button "SEND" at bounding box center [860, 436] width 43 height 27
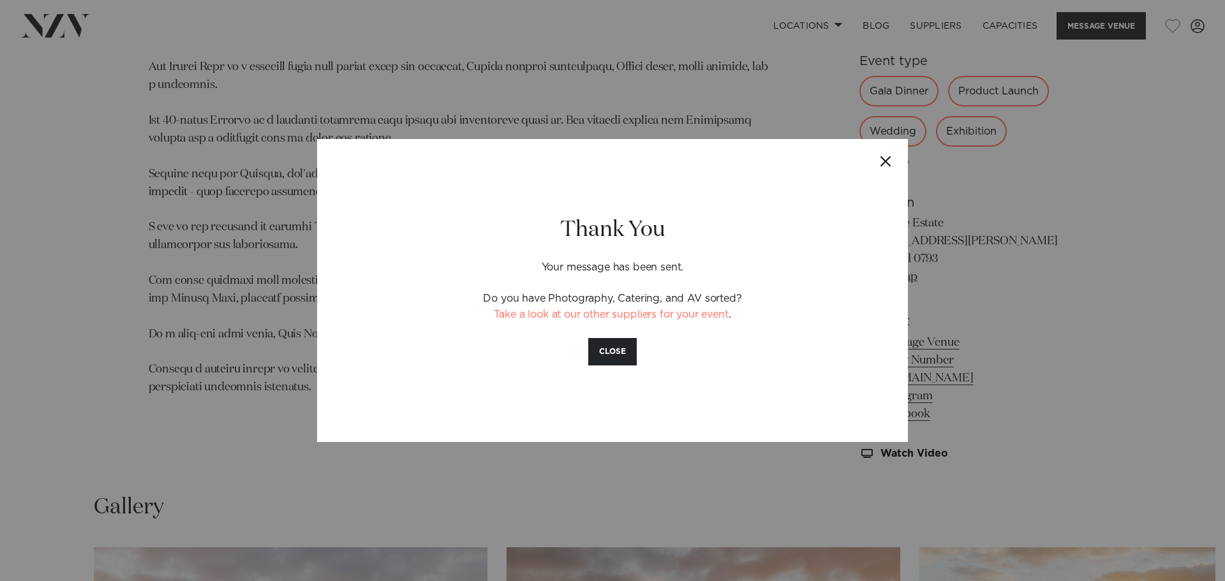
click at [881, 149] on button "Close" at bounding box center [886, 161] width 45 height 45
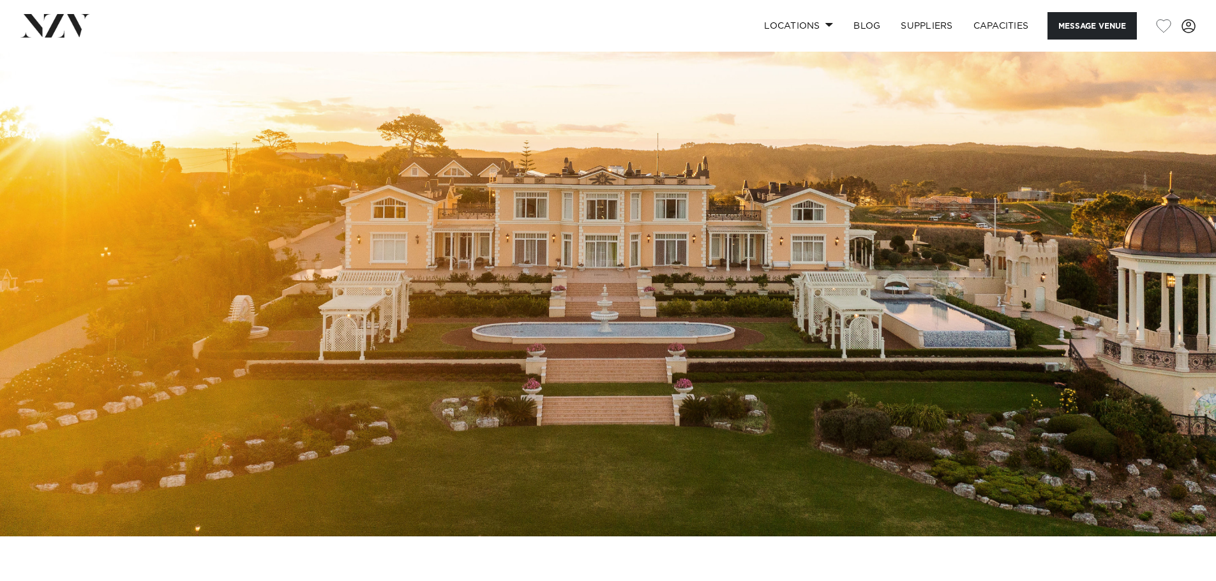
scroll to position [11, 0]
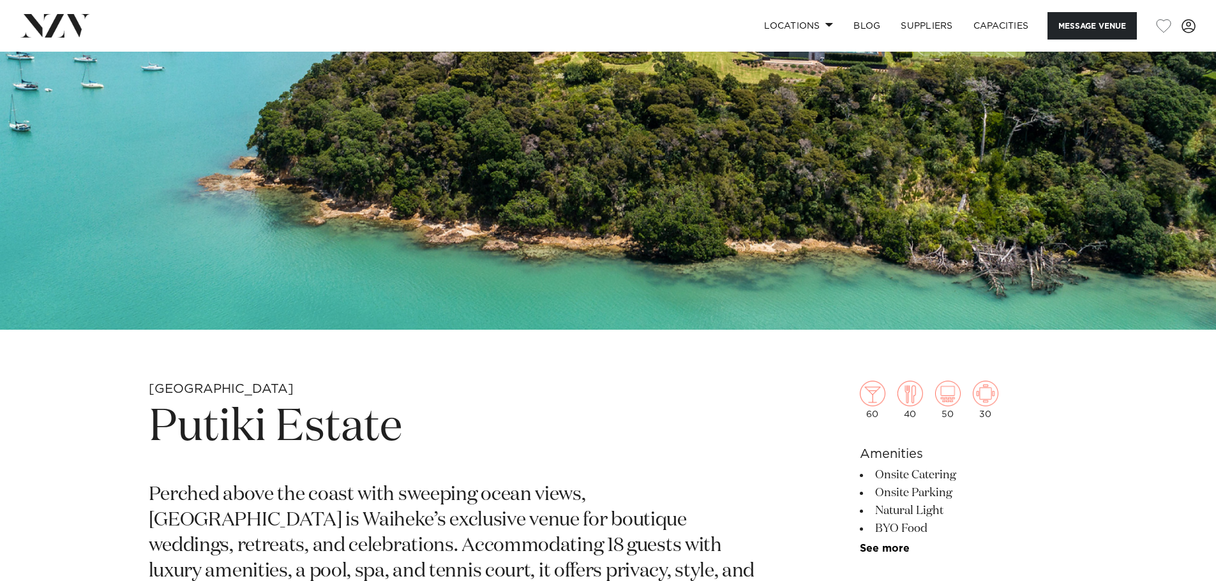
scroll to position [191, 0]
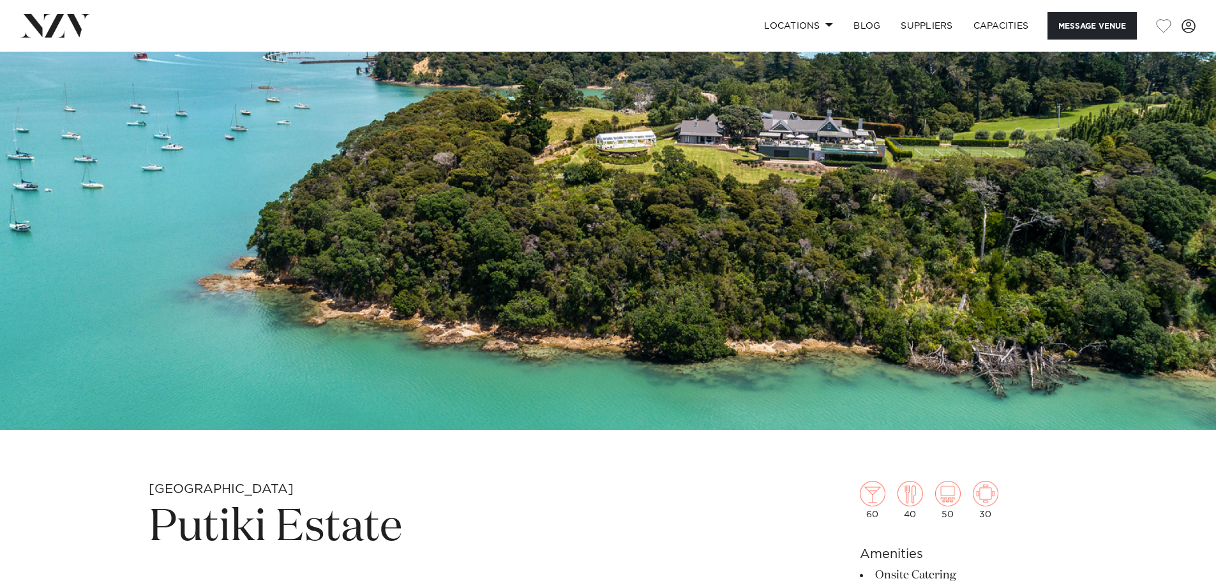
click at [516, 308] on img at bounding box center [608, 145] width 1216 height 570
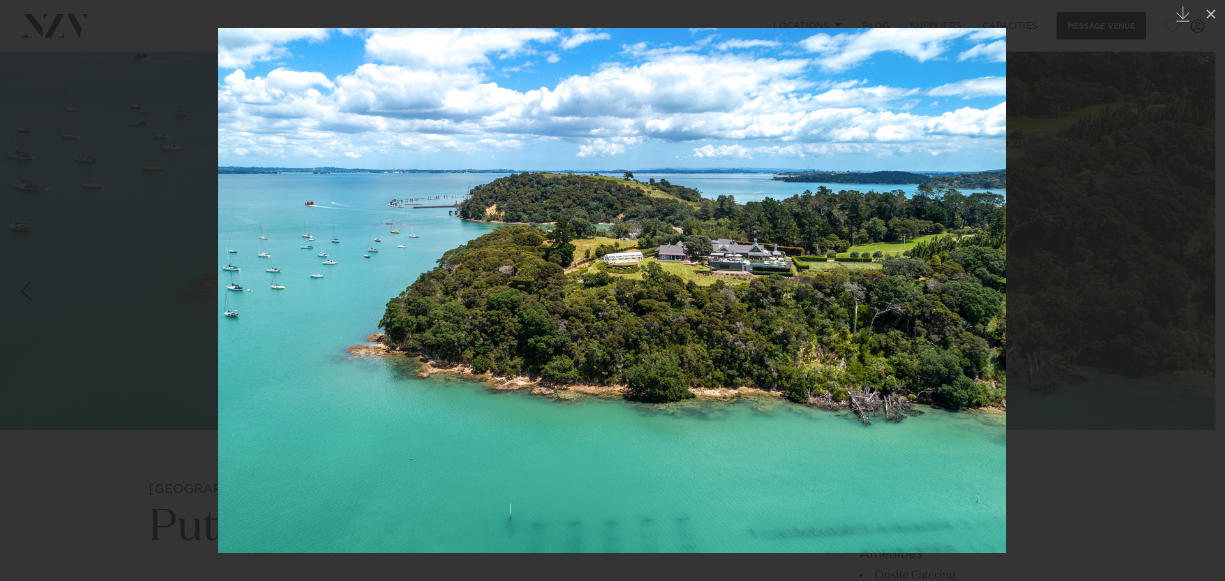
drag, startPoint x: 1220, startPoint y: 134, endPoint x: 1210, endPoint y: 126, distance: 13.2
click at [1215, 130] on div at bounding box center [612, 290] width 1225 height 581
click at [1199, 121] on div at bounding box center [612, 290] width 1225 height 581
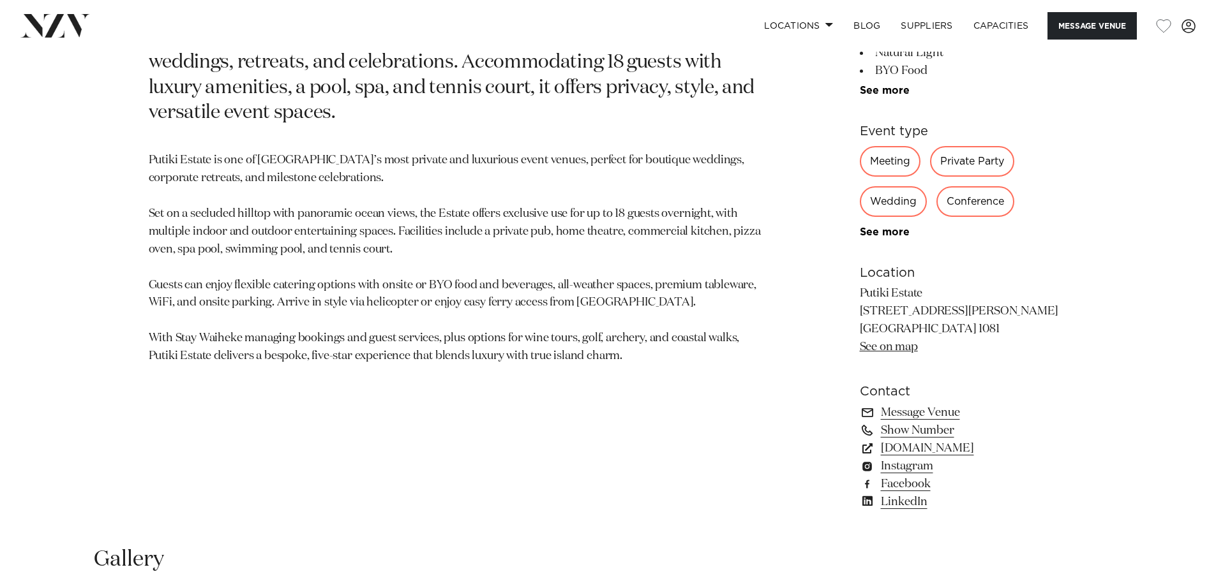
scroll to position [702, 0]
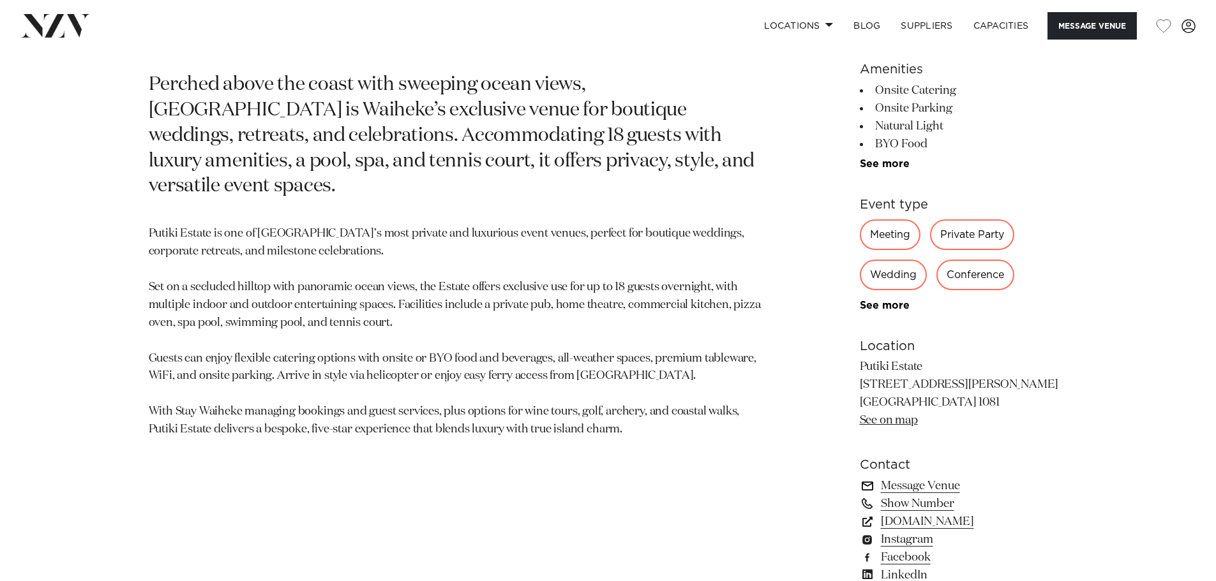
click at [904, 490] on link "Message Venue" at bounding box center [964, 486] width 208 height 18
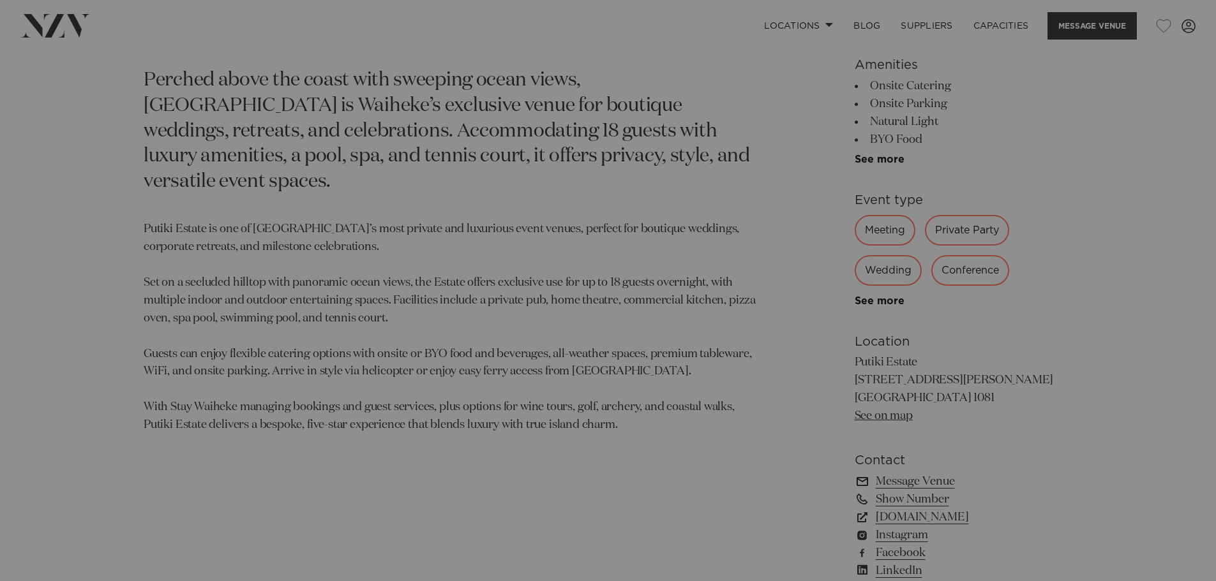
scroll to position [707, 0]
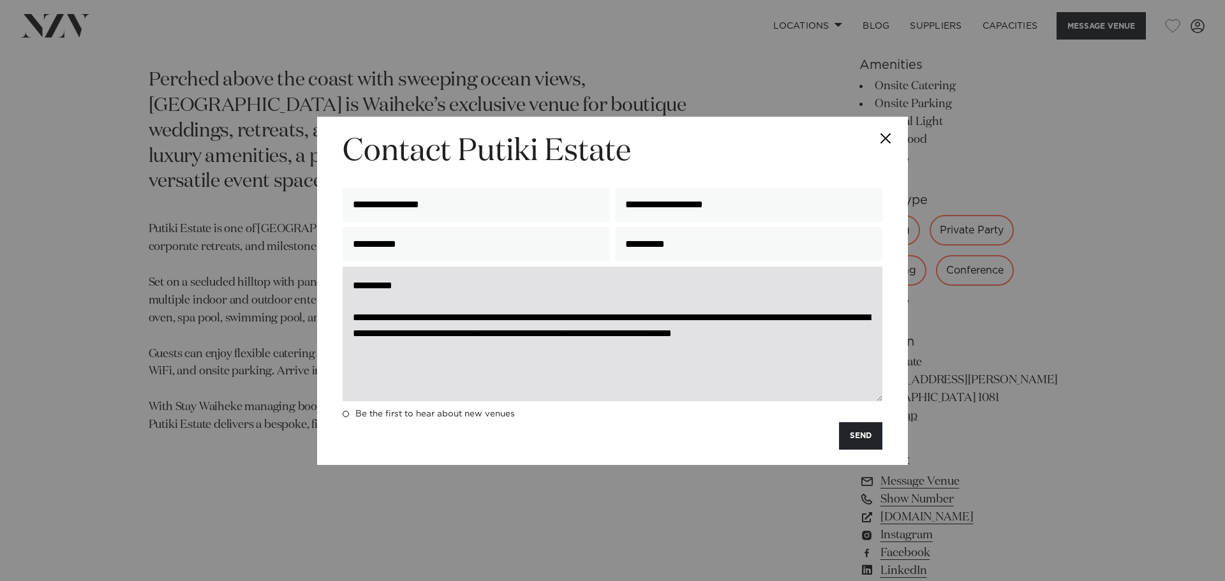
click at [552, 367] on textarea "**********" at bounding box center [613, 334] width 540 height 135
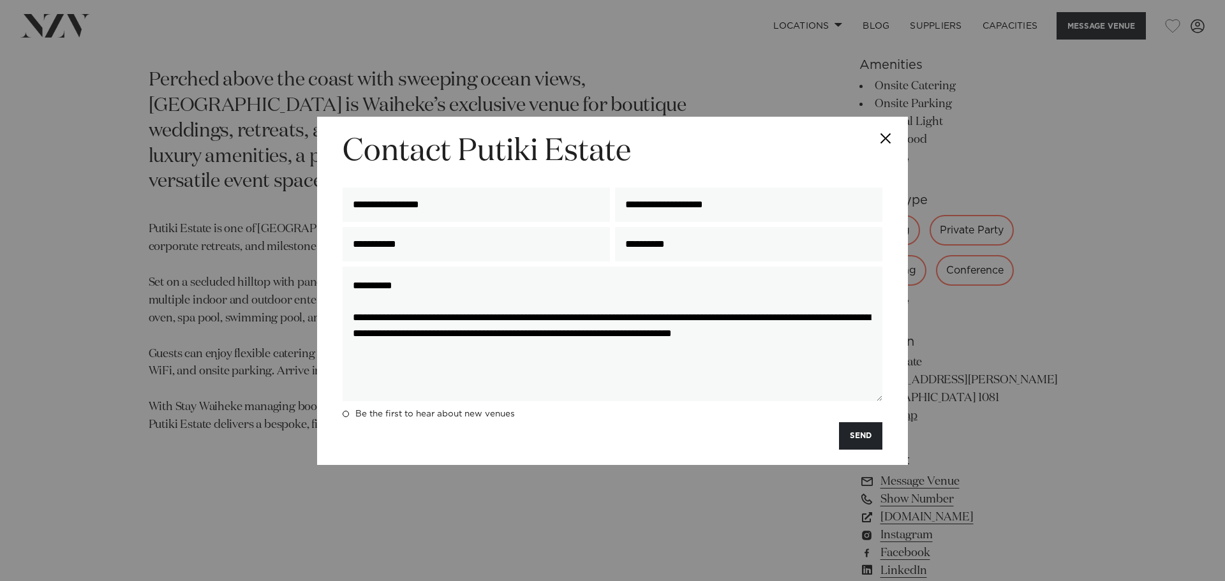
drag, startPoint x: 560, startPoint y: 149, endPoint x: 571, endPoint y: 146, distance: 11.8
click at [571, 146] on h2 "Contact Putiki Estate" at bounding box center [613, 152] width 540 height 40
click at [555, 190] on input "**********" at bounding box center [476, 205] width 267 height 34
click at [559, 136] on h2 "Contact Putiki Estate" at bounding box center [613, 152] width 540 height 40
click at [889, 134] on button "Close" at bounding box center [886, 139] width 45 height 45
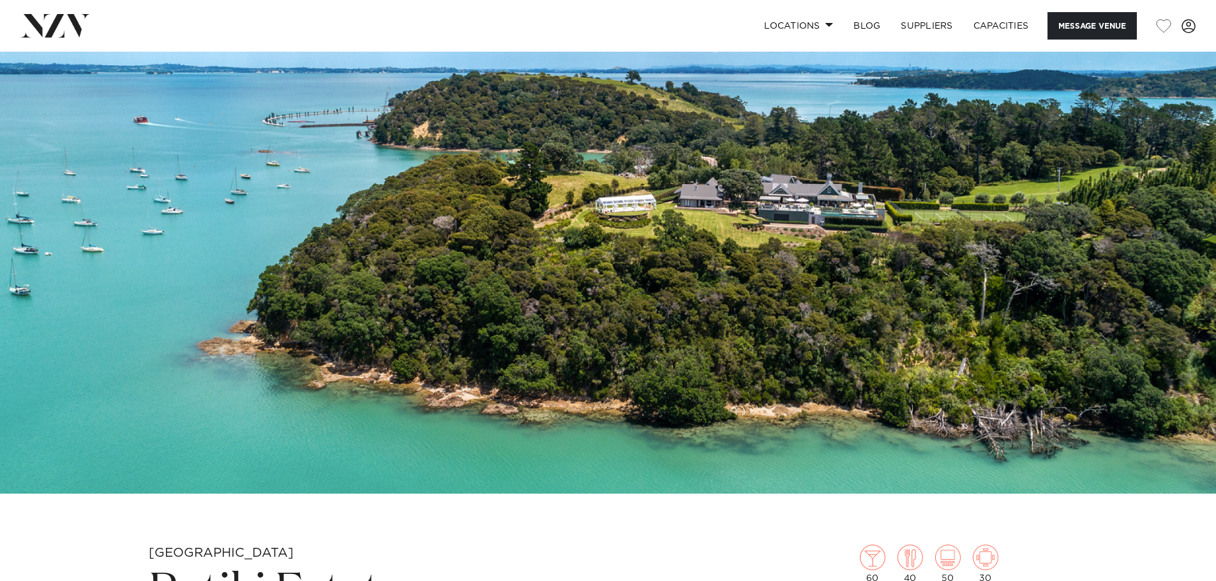
scroll to position [0, 0]
